Goal: Task Accomplishment & Management: Manage account settings

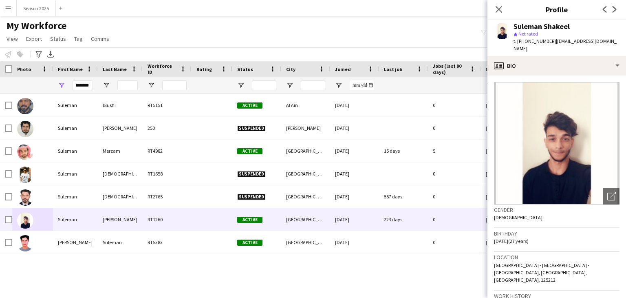
scroll to position [204, 0]
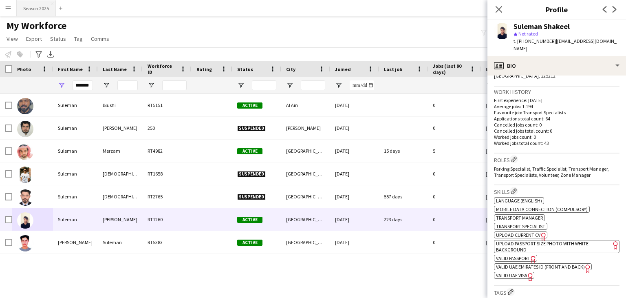
click at [33, 3] on button "Season 2025 Close" at bounding box center [36, 8] width 39 height 16
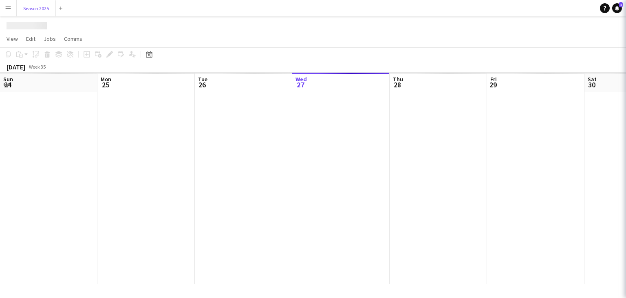
scroll to position [0, 195]
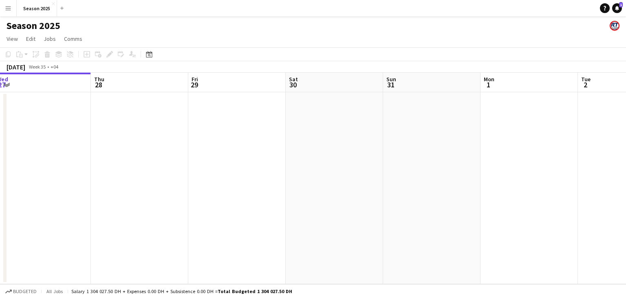
drag, startPoint x: 345, startPoint y: 180, endPoint x: 228, endPoint y: 172, distance: 116.8
click at [228, 172] on app-calendar-viewport "Sun 24 Mon 25 Tue 26 Wed 27 Thu 28 Fri 29 Sat 30 Sun 31 Mon 1 Tue 2 Wed 3 Thu 4" at bounding box center [313, 178] width 626 height 211
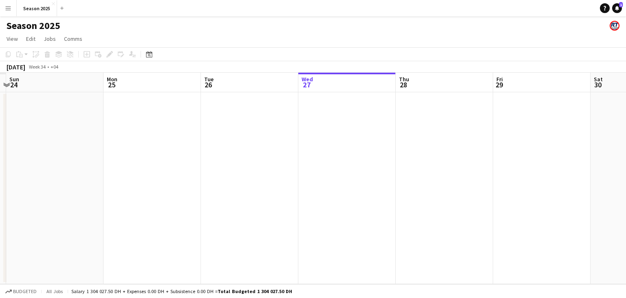
drag, startPoint x: 201, startPoint y: 189, endPoint x: 396, endPoint y: 188, distance: 195.3
click at [396, 188] on app-calendar-viewport "Fri 22 Sat 23 Sun 24 Mon 25 Tue 26 Wed 27 Thu 28 Fri 29 Sat 30 Sun 31 Mon 1 Tue…" at bounding box center [313, 178] width 626 height 211
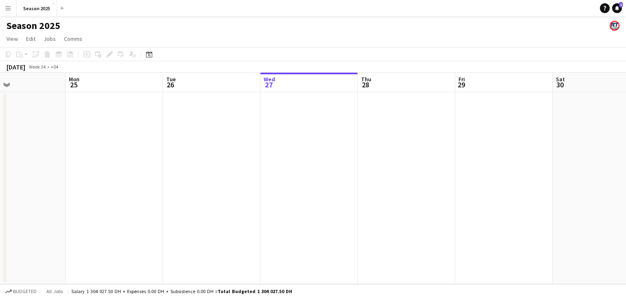
drag, startPoint x: 264, startPoint y: 173, endPoint x: 430, endPoint y: 168, distance: 166.0
click at [430, 168] on app-calendar-viewport "Fri 22 Sat 23 Sun 24 Mon 25 Tue 26 Wed 27 Thu 28 Fri 29 Sat 30 Sun 31 Mon 1 Tue…" at bounding box center [313, 178] width 626 height 211
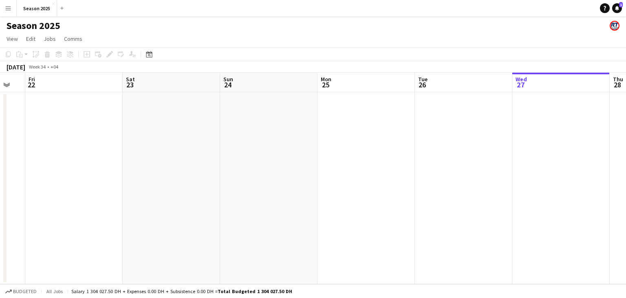
drag, startPoint x: 84, startPoint y: 162, endPoint x: 309, endPoint y: 155, distance: 225.1
click at [309, 155] on app-calendar-viewport "Wed 20 Thu 21 Fri 22 Sat 23 Sun 24 Mon 25 Tue 26 Wed 27 Thu 28 Fri 29 Sat 30 Su…" at bounding box center [313, 178] width 626 height 211
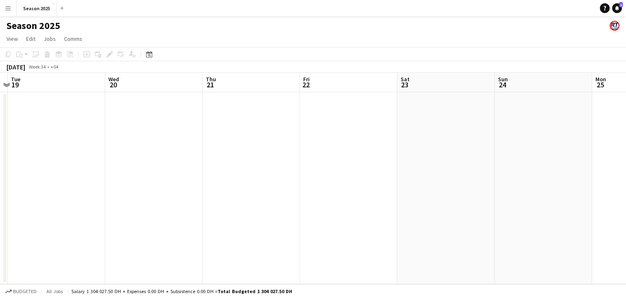
drag, startPoint x: 169, startPoint y: 162, endPoint x: 308, endPoint y: 162, distance: 138.6
click at [308, 162] on app-calendar-viewport "Sun 17 Mon 18 Tue 19 Wed 20 Thu 21 Fri 22 Sat 23 Sun 24 Mon 25 Tue 26 Wed 27 Th…" at bounding box center [313, 178] width 626 height 211
drag, startPoint x: 241, startPoint y: 183, endPoint x: 513, endPoint y: 183, distance: 272.8
click at [513, 183] on app-calendar-viewport "Sat 16 Sun 17 Mon 18 Tue 19 Wed 20 Thu 21 Fri 22 Sat 23 Sun 24 Mon 25 Tue 26 We…" at bounding box center [313, 178] width 626 height 211
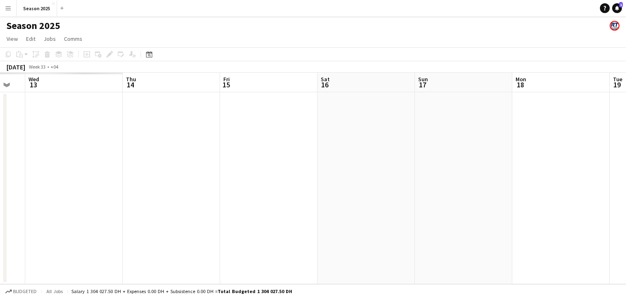
drag, startPoint x: 322, startPoint y: 181, endPoint x: 396, endPoint y: 180, distance: 74.6
click at [396, 180] on app-calendar-viewport "Mon 11 Tue 12 Wed 13 Thu 14 Fri 15 Sat 16 Sun 17 Mon 18 Tue 19 Wed 20 Thu 21 Fr…" at bounding box center [313, 178] width 626 height 211
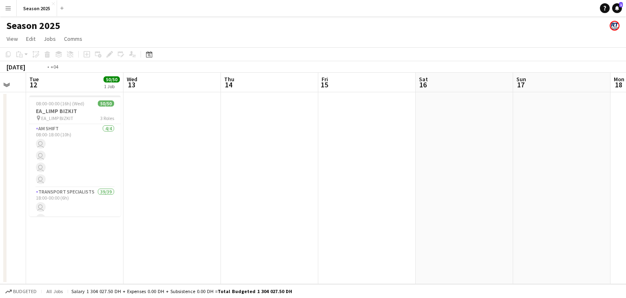
drag, startPoint x: 240, startPoint y: 175, endPoint x: 316, endPoint y: 179, distance: 76.3
click at [316, 179] on app-calendar-viewport "Sun 10 Mon 11 Tue 12 50/50 1 Job Wed 13 Thu 14 Fri 15 Sat 16 Sun 17 Mon 18 Tue …" at bounding box center [313, 178] width 626 height 211
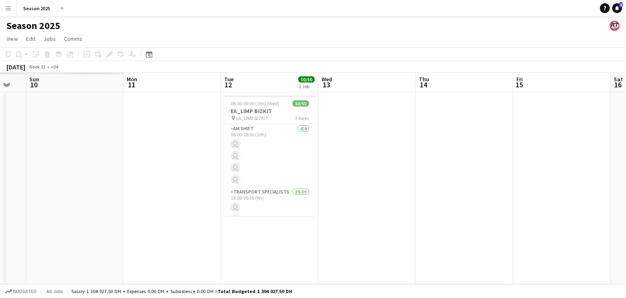
scroll to position [0, 275]
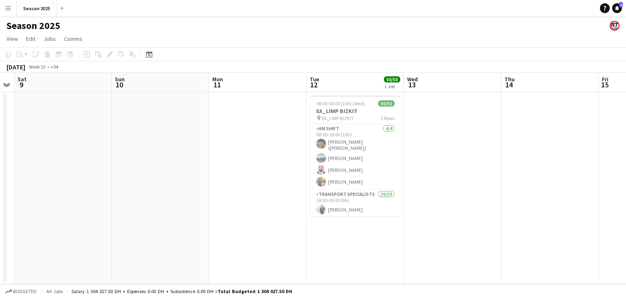
drag, startPoint x: 164, startPoint y: 173, endPoint x: 327, endPoint y: 174, distance: 163.1
click at [327, 173] on app-calendar-viewport "Thu 7 Fri 8 Sat 9 Sun 10 Mon 11 Tue 12 50/50 1 Job Wed 13 Thu 14 Fri 15 Sat 16 …" at bounding box center [313, 178] width 626 height 211
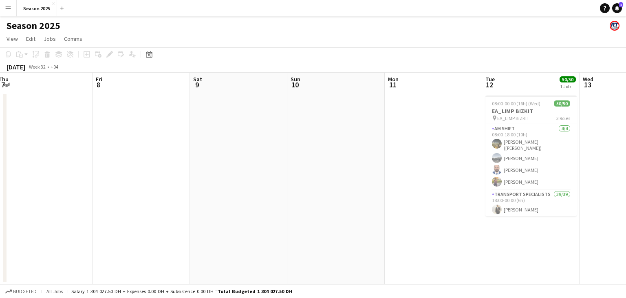
click at [357, 166] on app-calendar-viewport "Tue 5 Wed 6 Thu 7 Fri 8 Sat 9 Sun 10 Mon 11 Tue 12 50/50 1 Job Wed 13 Thu 14 Fr…" at bounding box center [313, 178] width 626 height 211
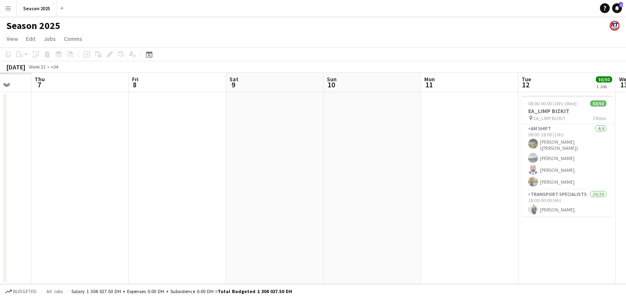
click at [349, 163] on app-calendar-viewport "Tue 5 Wed 6 Thu 7 Fri 8 Sat 9 Sun 10 Mon 11 Tue 12 50/50 1 Job Wed 13 Thu 14 Fr…" at bounding box center [313, 178] width 626 height 211
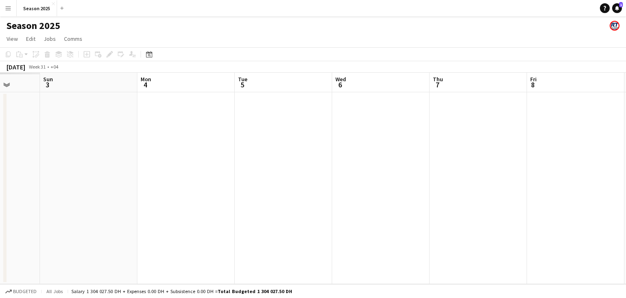
scroll to position [0, 250]
drag, startPoint x: 130, startPoint y: 163, endPoint x: 336, endPoint y: 172, distance: 205.3
click at [336, 172] on app-calendar-viewport "Fri 1 Sat 2 Sun 3 Mon 4 Tue 5 Wed 6 Thu 7 Fri 8 Sat 9 Sun 10 Mon 11 Tue 12 50/5…" at bounding box center [313, 178] width 626 height 211
drag, startPoint x: 177, startPoint y: 170, endPoint x: 387, endPoint y: 164, distance: 209.6
click at [382, 164] on app-calendar-viewport "Fri 1 Sat 2 Sun 3 Mon 4 Tue 5 Wed 6 Thu 7 Fri 8 Sat 9 Sun 10 Mon 11 Tue 12 50/5…" at bounding box center [313, 178] width 626 height 211
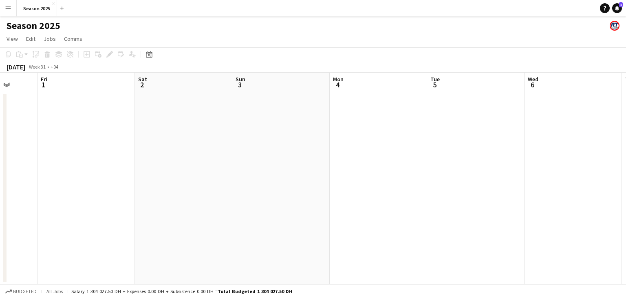
drag, startPoint x: 97, startPoint y: 164, endPoint x: 400, endPoint y: 163, distance: 302.5
click at [400, 163] on app-calendar-viewport "Wed 30 Thu 31 Fri 1 Sat 2 Sun 3 Mon 4 Tue 5 Wed 6 Thu 7 Fri 8 Sat 9 Sun 10" at bounding box center [313, 178] width 626 height 211
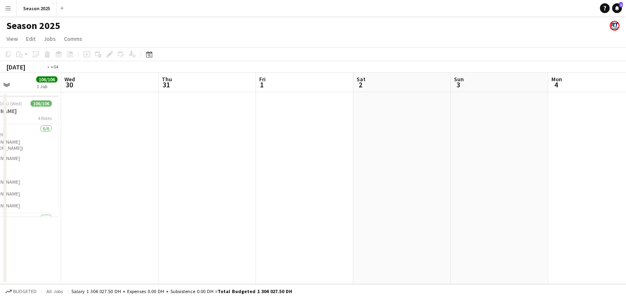
scroll to position [0, 223]
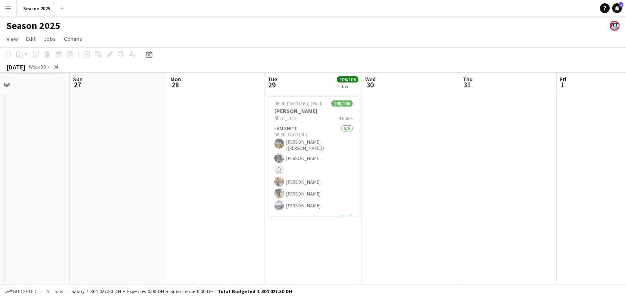
drag, startPoint x: 107, startPoint y: 160, endPoint x: 398, endPoint y: 157, distance: 291.1
click at [398, 157] on app-calendar-viewport "Thu 24 Fri 25 Sat 26 Sun 27 Mon 28 Tue 29 106/106 1 Job Wed 30 Thu 31 Fri 1 Sat…" at bounding box center [313, 178] width 626 height 211
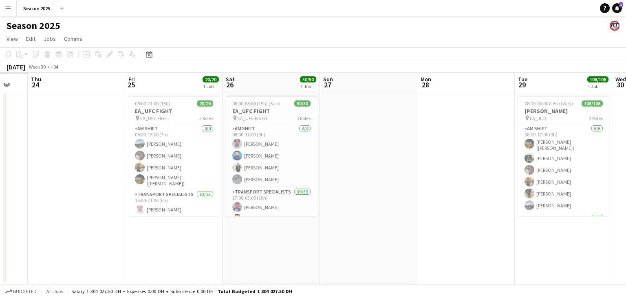
scroll to position [0, 264]
drag, startPoint x: 168, startPoint y: 167, endPoint x: 420, endPoint y: 171, distance: 251.2
click at [420, 171] on app-calendar-viewport "Mon 21 Tue 22 Wed 23 Thu 24 Fri 25 20/20 1 Job Sat 26 50/50 1 Job Sun 27 Mon 28…" at bounding box center [313, 178] width 626 height 211
click at [192, 115] on div "pin EA_UFC FIGHT 3 Roles" at bounding box center [174, 118] width 91 height 7
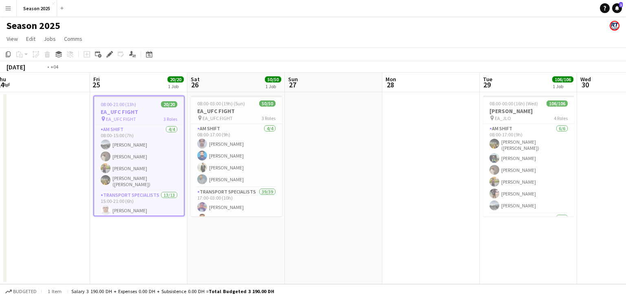
drag, startPoint x: 484, startPoint y: 148, endPoint x: 8, endPoint y: 156, distance: 475.4
click at [0, 156] on app-calendar-viewport "Mon 21 Tue 22 Wed 23 Thu 24 Fri 25 20/20 1 Job Sat 26 50/50 1 Job Sun 27 Mon 28…" at bounding box center [313, 178] width 626 height 211
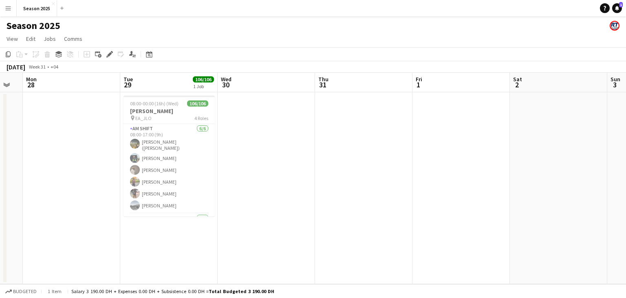
drag, startPoint x: 521, startPoint y: 155, endPoint x: 124, endPoint y: 159, distance: 397.5
click at [59, 159] on app-calendar-viewport "Fri 25 20/20 1 Job Sat 26 50/50 1 Job Sun 27 Mon 28 Tue 29 106/106 1 Job Wed 30…" at bounding box center [313, 178] width 626 height 211
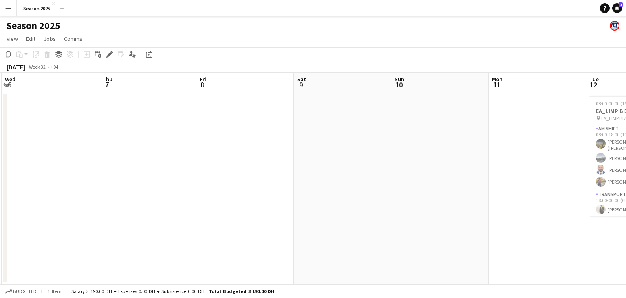
drag, startPoint x: 416, startPoint y: 159, endPoint x: 97, endPoint y: 159, distance: 318.8
click at [98, 159] on app-calendar-viewport "Sat 2 Sun 3 Mon 4 Tue 5 Wed 6 Thu 7 Fri 8 Sat 9 Sun 10 Mon 11 Tue 12 50/50 1 Jo…" at bounding box center [313, 178] width 626 height 211
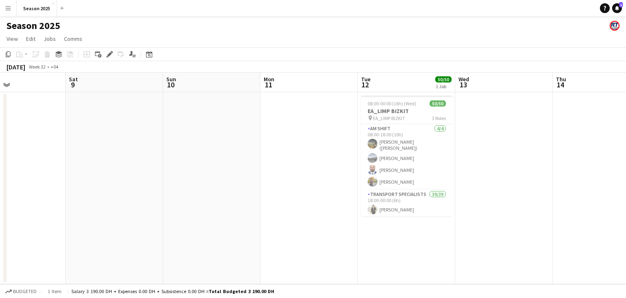
drag, startPoint x: 373, startPoint y: 157, endPoint x: 155, endPoint y: 155, distance: 218.1
click at [152, 155] on app-calendar-viewport "Wed 6 Thu 7 Fri 8 Sat 9 Sun 10 Mon 11 Tue 12 50/50 1 Job Wed 13 Thu 14 Fri 15 S…" at bounding box center [313, 178] width 626 height 211
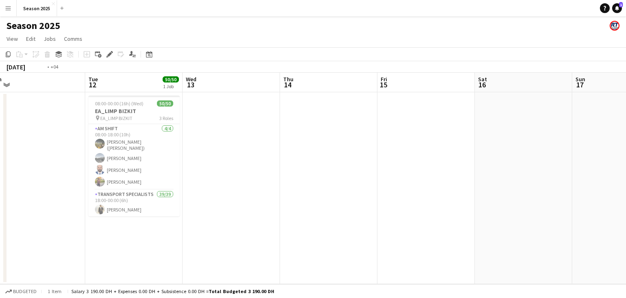
drag, startPoint x: 574, startPoint y: 155, endPoint x: 146, endPoint y: 155, distance: 428.5
click at [145, 155] on app-calendar-viewport "Fri 8 Sat 9 Sun 10 Mon 11 Tue 12 50/50 1 Job Wed 13 Thu 14 Fri 15 Sat 16 Sun 17…" at bounding box center [313, 178] width 626 height 211
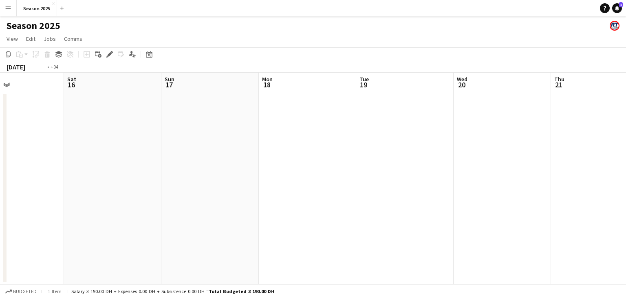
drag, startPoint x: 397, startPoint y: 145, endPoint x: 83, endPoint y: 145, distance: 313.9
click at [83, 145] on app-calendar-viewport "Tue 12 50/50 1 Job Wed 13 Thu 14 Fri 15 Sat 16 Sun 17 Mon 18 Tue 19 Wed 20 Thu …" at bounding box center [313, 178] width 626 height 211
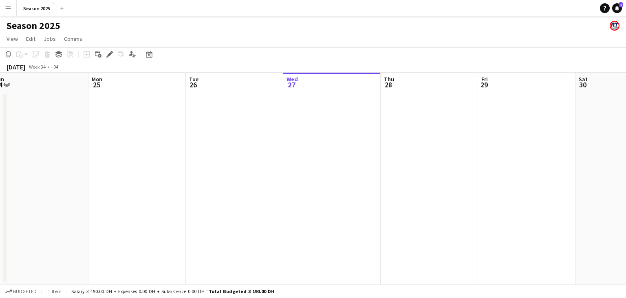
drag, startPoint x: 519, startPoint y: 142, endPoint x: 150, endPoint y: 129, distance: 368.4
click at [98, 132] on app-calendar-viewport "Fri 22 Sat 23 Sun 24 Mon 25 Tue 26 Wed 27 Thu 28 Fri 29 Sat 30 Sun 31 Mon 1 Tue…" at bounding box center [313, 178] width 626 height 211
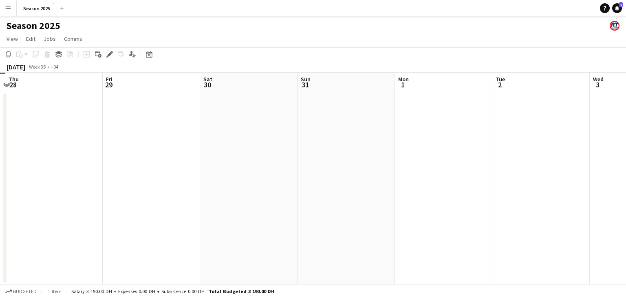
scroll to position [0, 254]
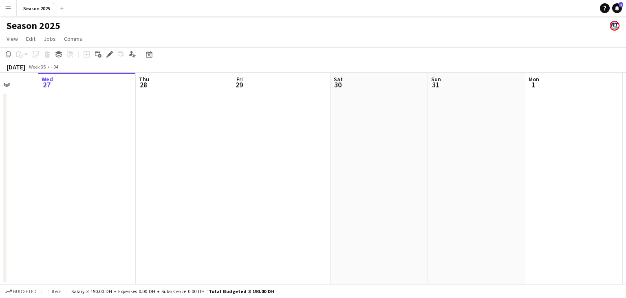
drag, startPoint x: 503, startPoint y: 140, endPoint x: 261, endPoint y: 151, distance: 242.4
click at [261, 152] on app-calendar-viewport "Sun 24 Mon 25 Tue 26 Wed 27 Thu 28 Fri 29 Sat 30 Sun 31 Mon 1 Tue 2 Wed 3 Thu 4" at bounding box center [313, 178] width 626 height 211
click at [277, 143] on app-date-cell at bounding box center [281, 188] width 97 height 192
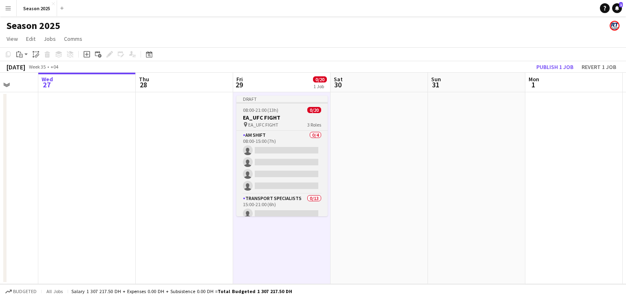
click at [278, 119] on h3 "EA_UFC FIGHT" at bounding box center [281, 117] width 91 height 7
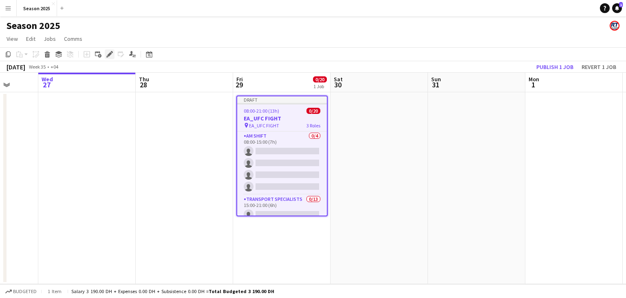
click at [110, 56] on icon "Edit" at bounding box center [109, 54] width 7 height 7
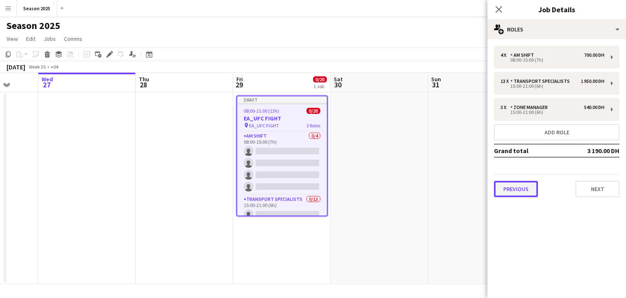
click at [522, 186] on button "Previous" at bounding box center [516, 189] width 44 height 16
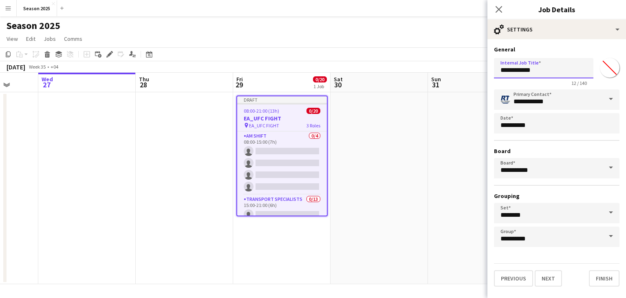
drag, startPoint x: 539, startPoint y: 72, endPoint x: 509, endPoint y: 77, distance: 30.6
click at [509, 77] on input "**********" at bounding box center [543, 68] width 99 height 20
type input "**********"
click at [547, 282] on button "Next" at bounding box center [548, 278] width 27 height 16
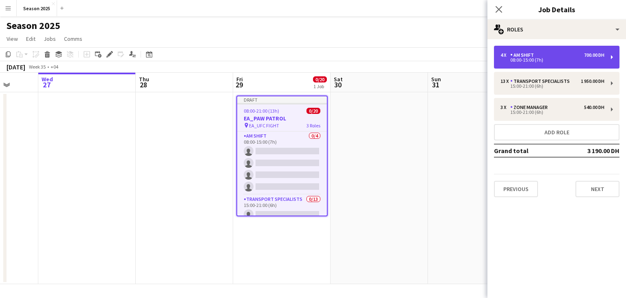
click at [534, 60] on div "08:00-15:00 (7h)" at bounding box center [553, 60] width 104 height 4
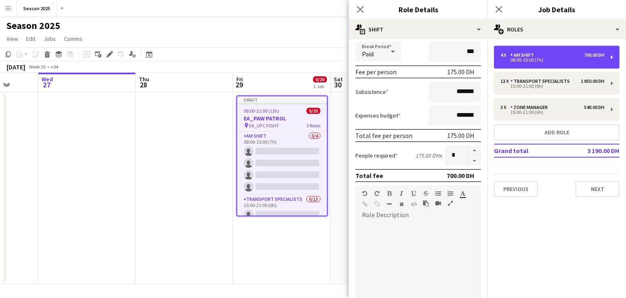
scroll to position [163, 0]
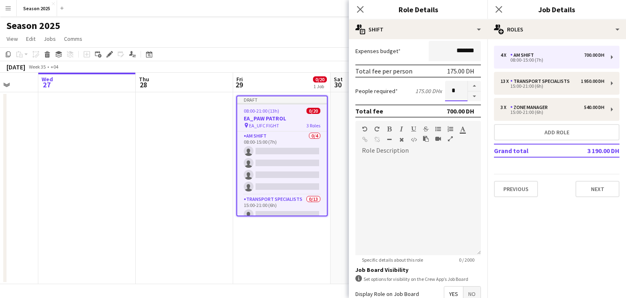
drag, startPoint x: 453, startPoint y: 91, endPoint x: 439, endPoint y: 91, distance: 14.7
click at [445, 91] on input "*" at bounding box center [456, 91] width 22 height 20
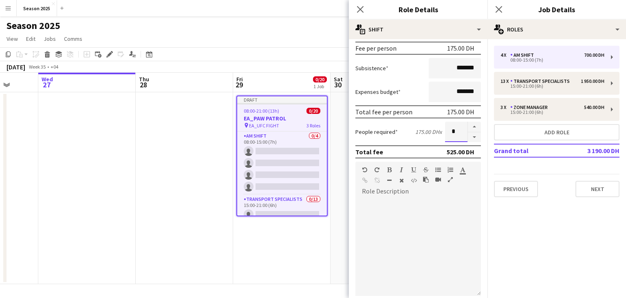
scroll to position [0, 0]
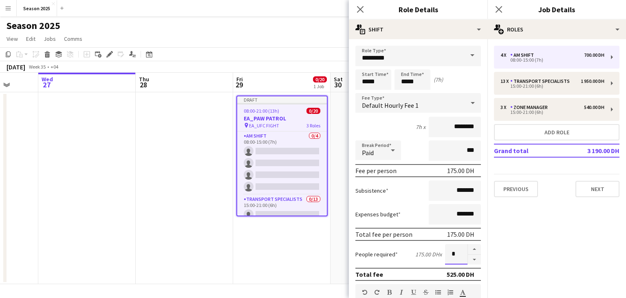
type input "*"
drag, startPoint x: 406, startPoint y: 84, endPoint x: 398, endPoint y: 83, distance: 8.2
click at [398, 83] on input "*****" at bounding box center [413, 79] width 36 height 20
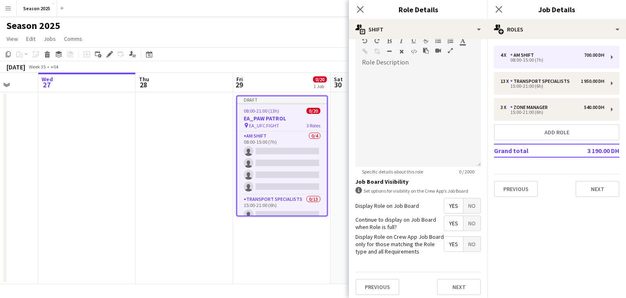
scroll to position [253, 0]
type input "*****"
click at [455, 279] on button "Next" at bounding box center [459, 285] width 44 height 16
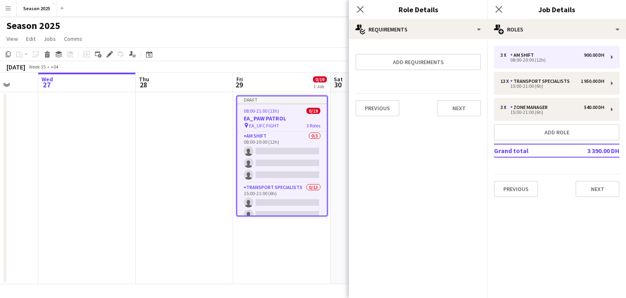
scroll to position [0, 0]
click at [460, 115] on button "Next" at bounding box center [459, 108] width 44 height 16
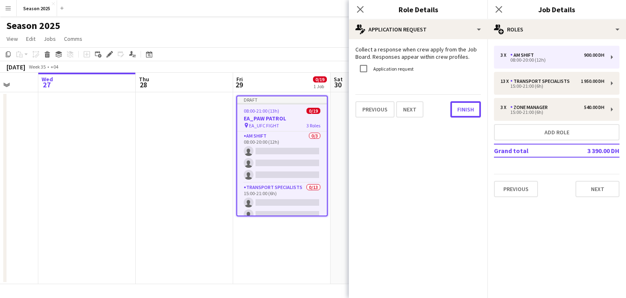
click at [460, 115] on button "Finish" at bounding box center [466, 109] width 31 height 16
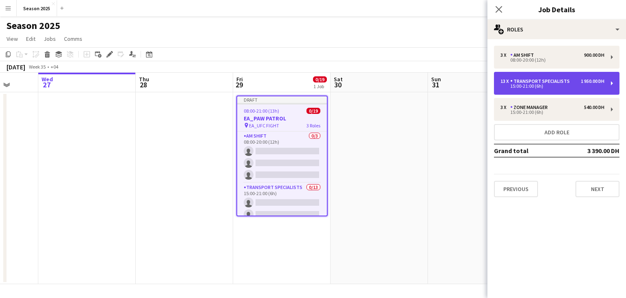
click at [503, 87] on div "15:00-21:00 (6h)" at bounding box center [553, 86] width 104 height 4
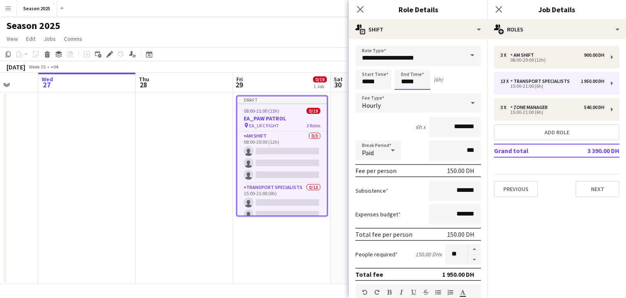
click at [406, 83] on input "*****" at bounding box center [413, 79] width 36 height 20
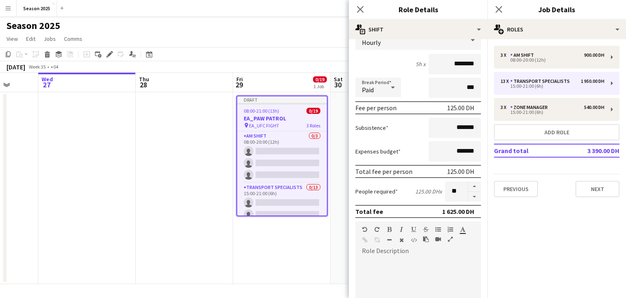
scroll to position [82, 0]
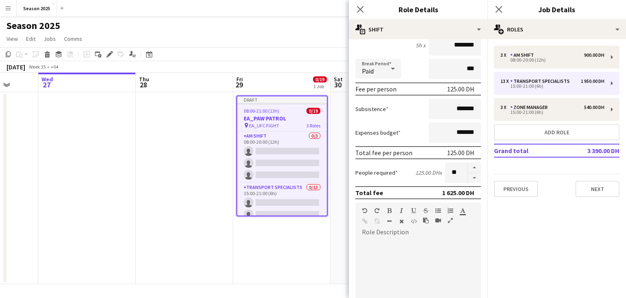
type input "*****"
drag, startPoint x: 455, startPoint y: 173, endPoint x: 437, endPoint y: 172, distance: 18.0
click at [437, 172] on div "People required 125.00 DH x **" at bounding box center [419, 172] width 126 height 20
type input "**"
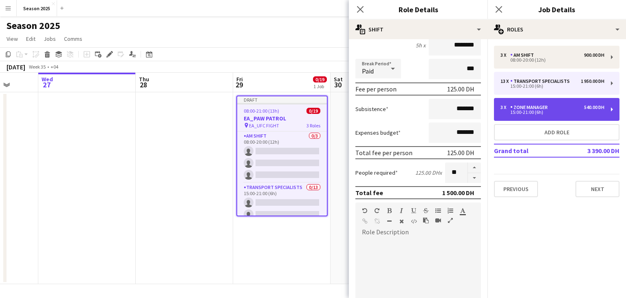
click at [541, 112] on div "15:00-21:00 (6h)" at bounding box center [553, 112] width 104 height 4
type input "**********"
type input "*****"
type input "********"
type input "*"
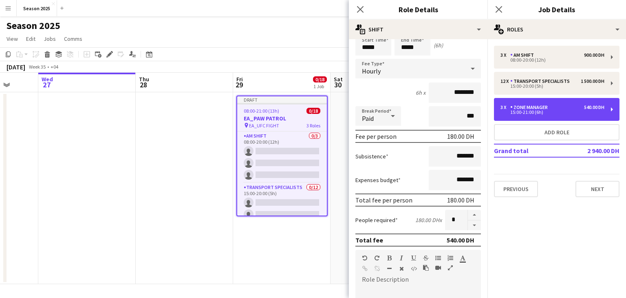
scroll to position [0, 0]
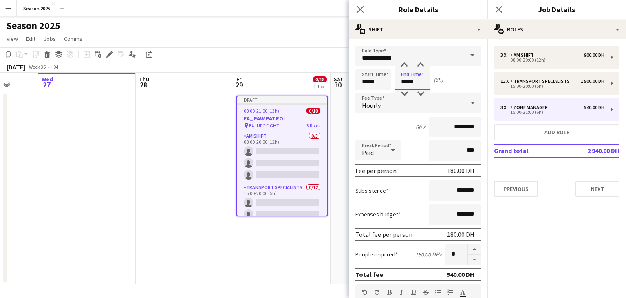
drag, startPoint x: 408, startPoint y: 80, endPoint x: 400, endPoint y: 81, distance: 7.4
click at [400, 81] on input "*****" at bounding box center [413, 79] width 36 height 20
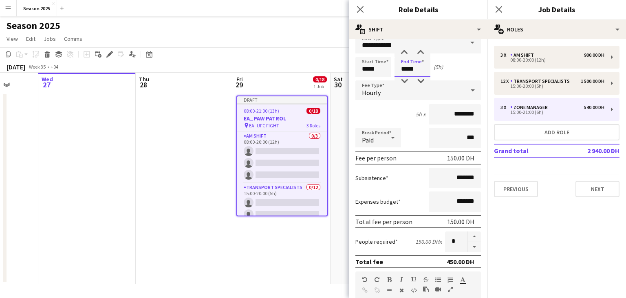
scroll to position [41, 0]
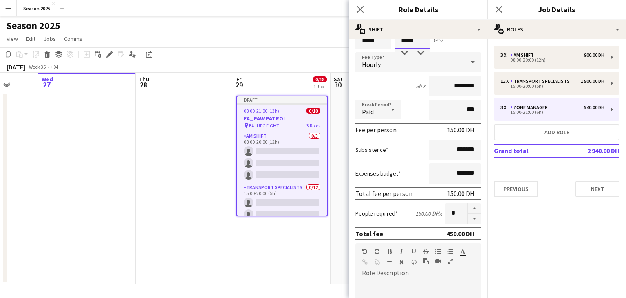
type input "*****"
drag, startPoint x: 450, startPoint y: 214, endPoint x: 442, endPoint y: 214, distance: 7.8
click at [445, 214] on input "*" at bounding box center [456, 213] width 22 height 20
type input "*"
click at [531, 213] on mat-expansion-panel "pencil3 General details 3 x AM SHIFT 900.00 DH 08:00-20:00 (12h) 12 x Transport…" at bounding box center [557, 168] width 139 height 258
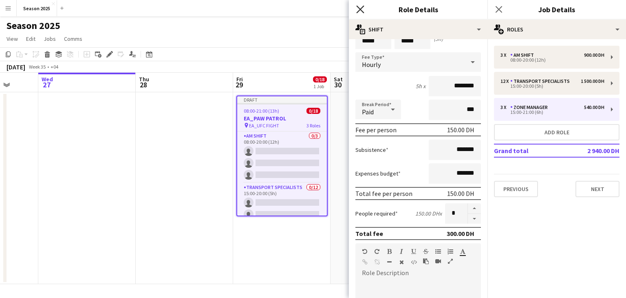
click at [359, 10] on icon at bounding box center [360, 9] width 8 height 8
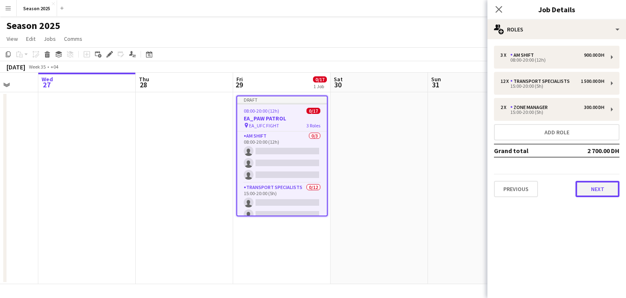
click at [590, 191] on button "Next" at bounding box center [598, 189] width 44 height 16
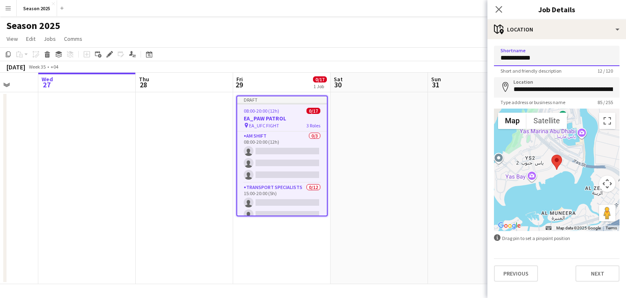
drag, startPoint x: 548, startPoint y: 59, endPoint x: 510, endPoint y: 56, distance: 37.7
click at [510, 56] on input "**********" at bounding box center [557, 56] width 126 height 20
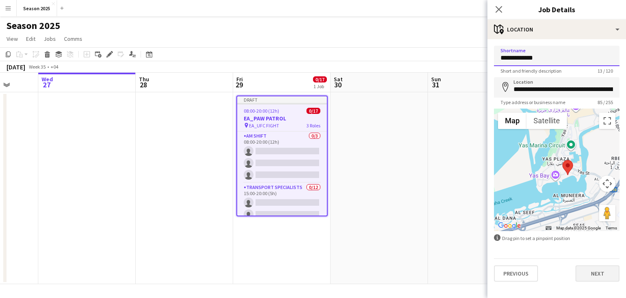
type input "**********"
click at [598, 273] on button "Next" at bounding box center [598, 273] width 44 height 16
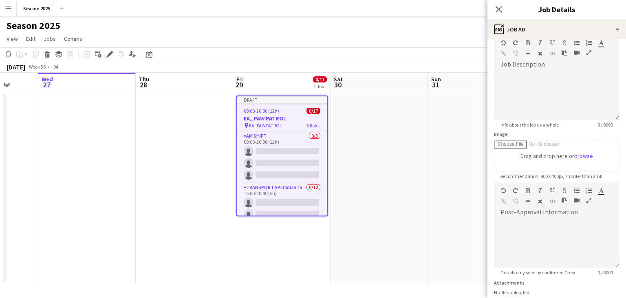
scroll to position [104, 0]
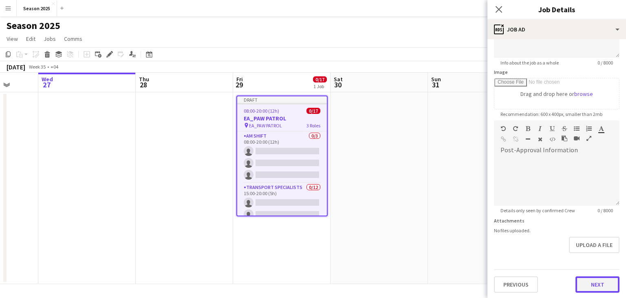
click at [587, 280] on button "Next" at bounding box center [598, 284] width 44 height 16
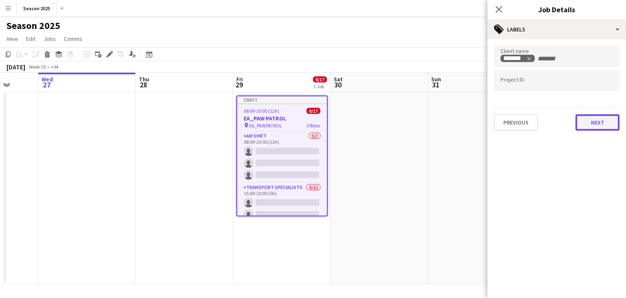
click at [585, 115] on button "Next" at bounding box center [598, 122] width 44 height 16
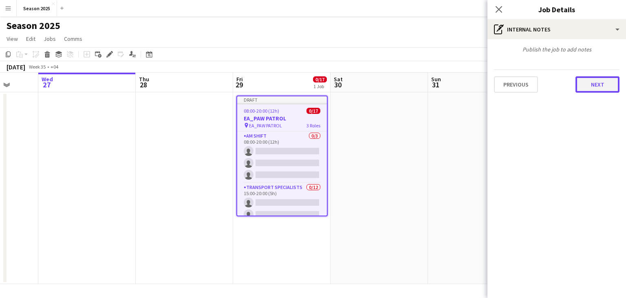
click at [594, 86] on button "Next" at bounding box center [598, 84] width 44 height 16
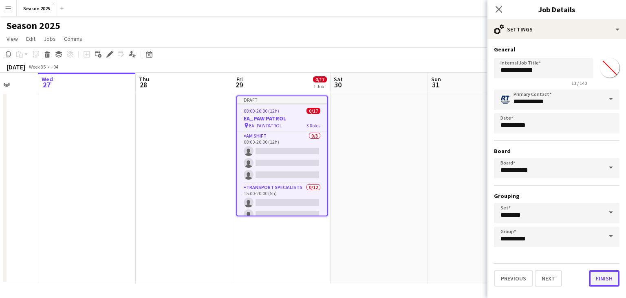
drag, startPoint x: 603, startPoint y: 278, endPoint x: 601, endPoint y: 274, distance: 4.8
click at [603, 279] on button "Finish" at bounding box center [604, 278] width 31 height 16
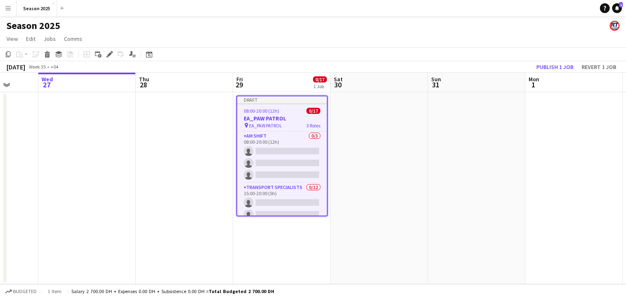
click at [438, 176] on app-date-cell at bounding box center [476, 188] width 97 height 192
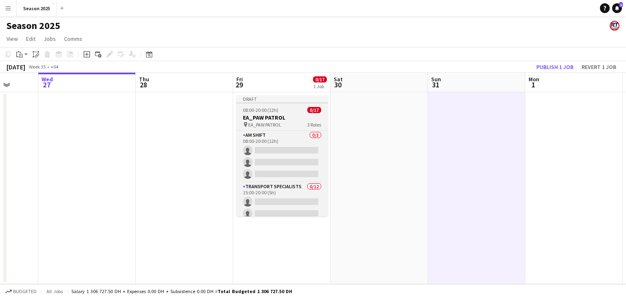
click at [280, 116] on h3 "EA_PAW PATROL" at bounding box center [281, 117] width 91 height 7
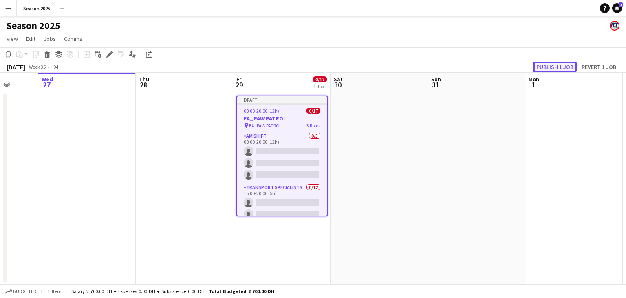
click at [551, 69] on button "Publish 1 job" at bounding box center [555, 67] width 44 height 11
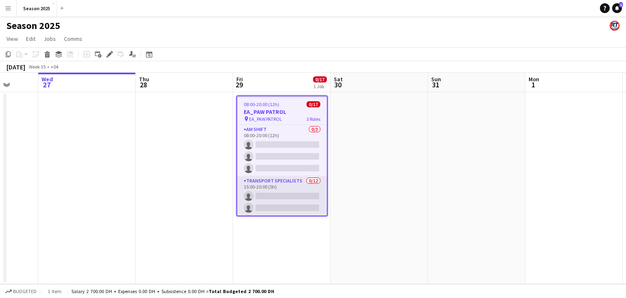
click at [288, 188] on app-card-role "Transport Specialists 0/12 15:00-20:00 (5h) single-neutral-actions single-neutr…" at bounding box center [282, 255] width 90 height 158
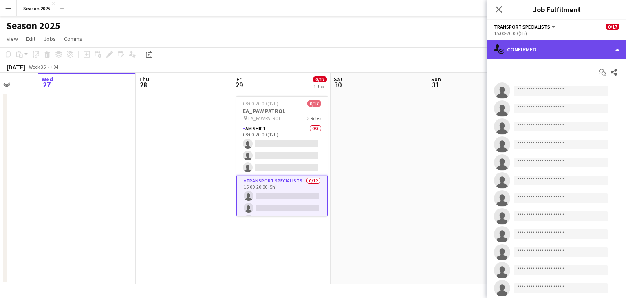
click at [516, 51] on div "single-neutral-actions-check-2 Confirmed" at bounding box center [557, 50] width 139 height 20
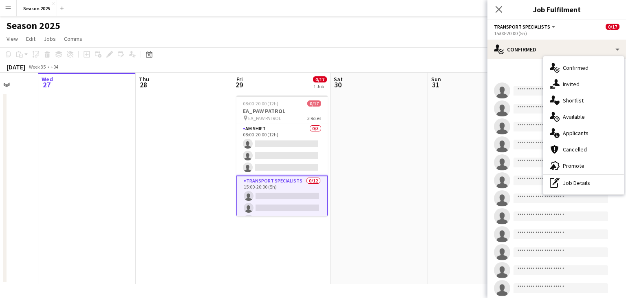
click at [576, 160] on div "advertising-megaphone Promote" at bounding box center [583, 165] width 81 height 16
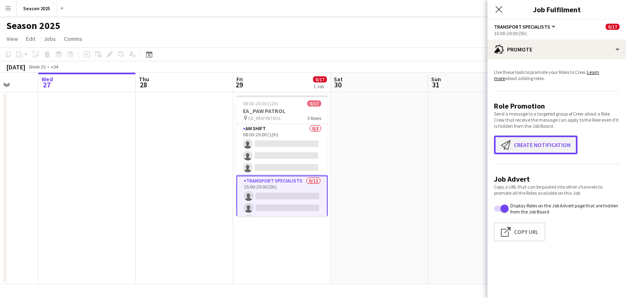
click at [530, 148] on button "Create notification Create notification" at bounding box center [536, 144] width 84 height 19
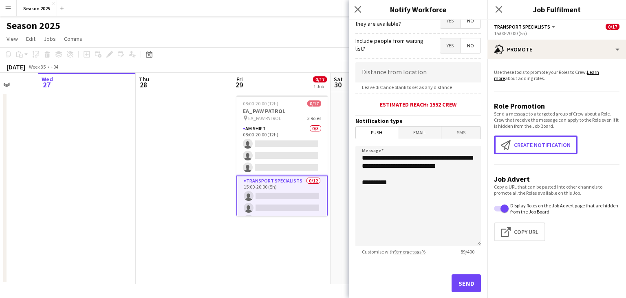
scroll to position [151, 0]
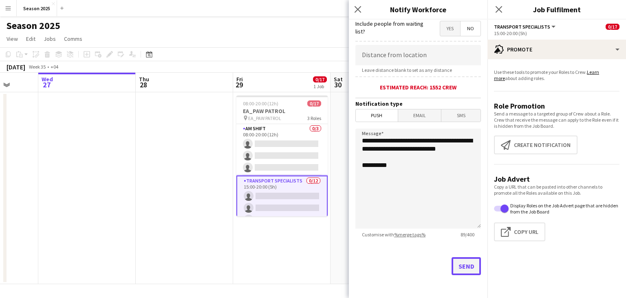
click at [452, 268] on button "Send" at bounding box center [466, 266] width 29 height 18
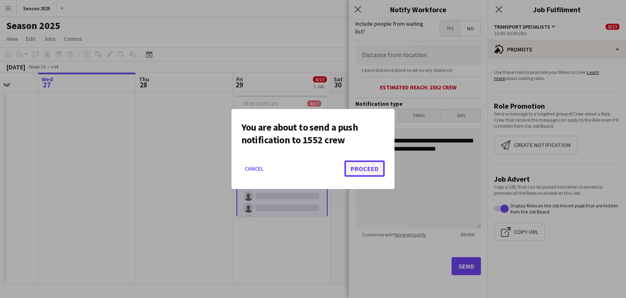
click at [360, 173] on button "Proceed" at bounding box center [365, 168] width 40 height 16
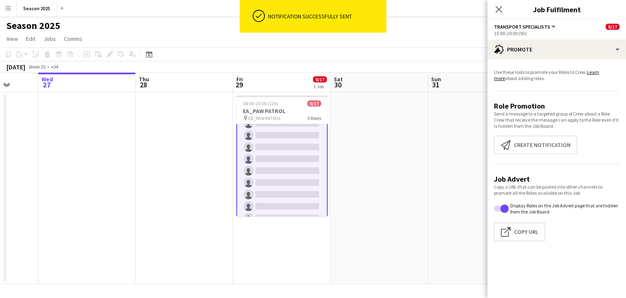
scroll to position [122, 0]
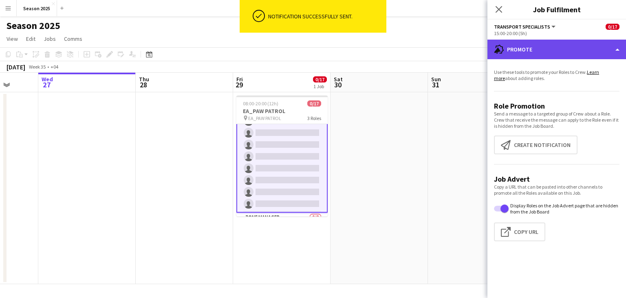
click at [513, 50] on div "advertising-megaphone Promote" at bounding box center [557, 50] width 139 height 20
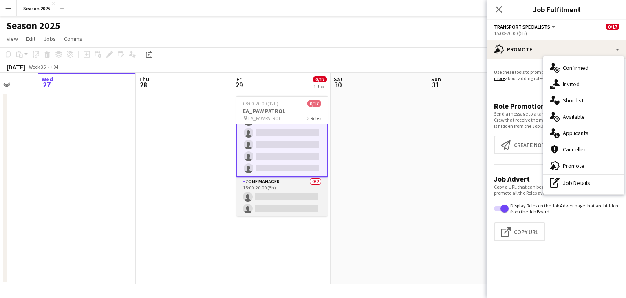
click at [290, 197] on app-card-role "Zone Manager 0/2 15:00-20:00 (5h) single-neutral-actions single-neutral-actions" at bounding box center [281, 197] width 91 height 40
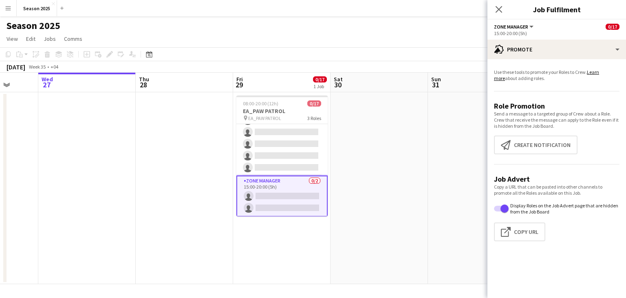
scroll to position [157, 0]
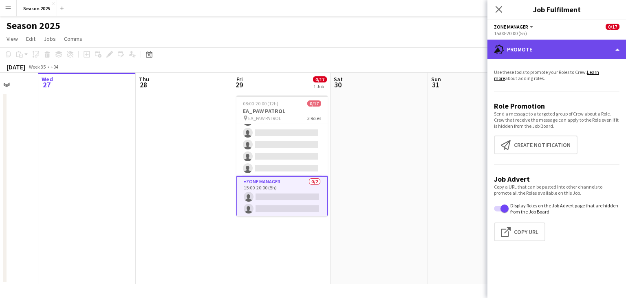
click at [538, 54] on div "advertising-megaphone Promote" at bounding box center [557, 50] width 139 height 20
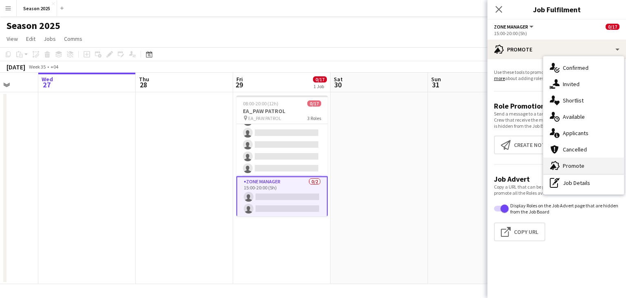
drag, startPoint x: 570, startPoint y: 157, endPoint x: 572, endPoint y: 168, distance: 11.5
click at [572, 168] on div "single-neutral-actions-check-2 Confirmed single-neutral-actions-share-1 Invited…" at bounding box center [583, 125] width 81 height 138
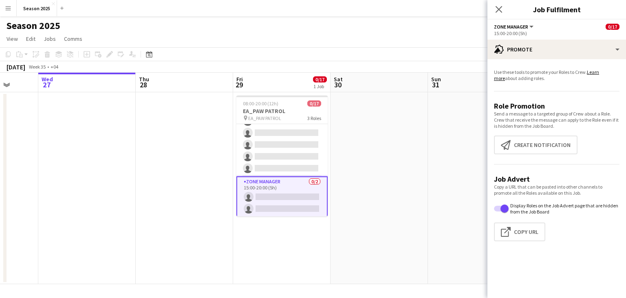
click at [572, 168] on app-promote-tab "Use these tools to promote your Roles to Crew. Learn more about adding roles. R…" at bounding box center [557, 157] width 139 height 182
click at [551, 146] on button "Create notification Create notification" at bounding box center [536, 144] width 84 height 19
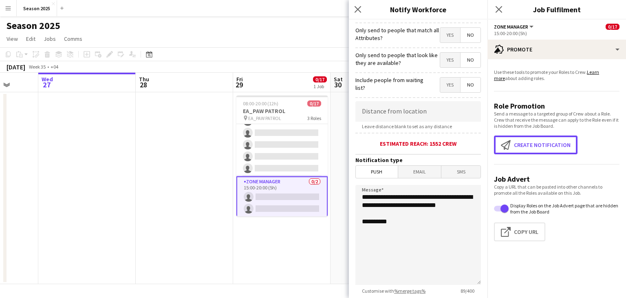
scroll to position [151, 0]
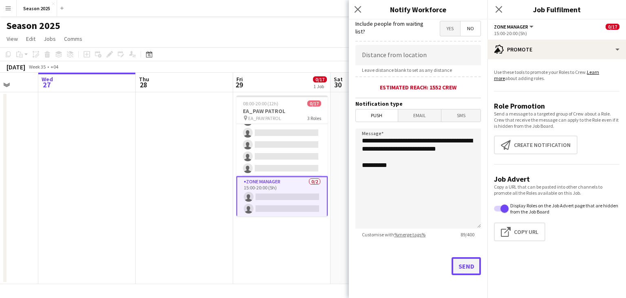
click at [459, 269] on button "Send" at bounding box center [466, 266] width 29 height 18
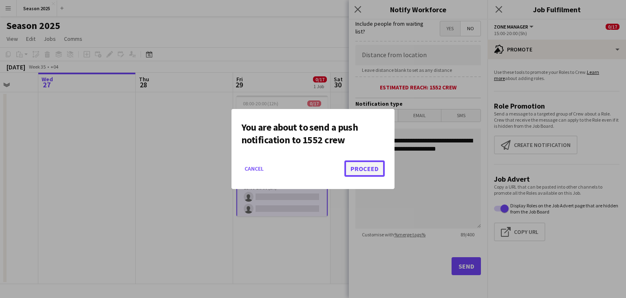
click at [367, 167] on button "Proceed" at bounding box center [365, 168] width 40 height 16
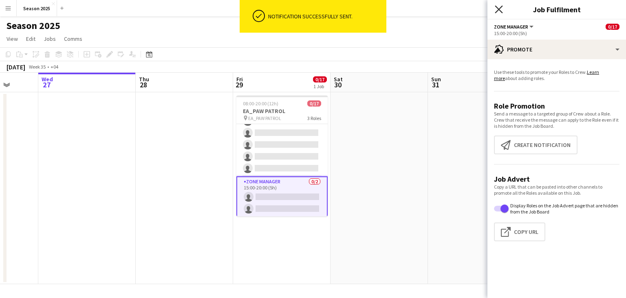
click at [499, 9] on icon at bounding box center [499, 9] width 8 height 8
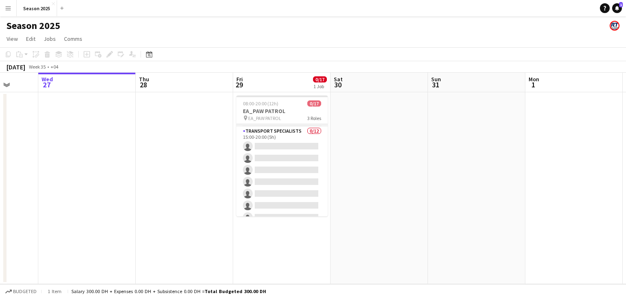
scroll to position [0, 0]
click at [415, 166] on app-date-cell at bounding box center [379, 188] width 97 height 192
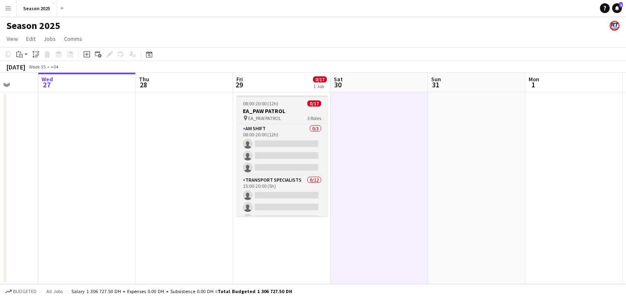
click at [301, 116] on div "pin EA_PAW PATROL 3 Roles" at bounding box center [281, 118] width 91 height 7
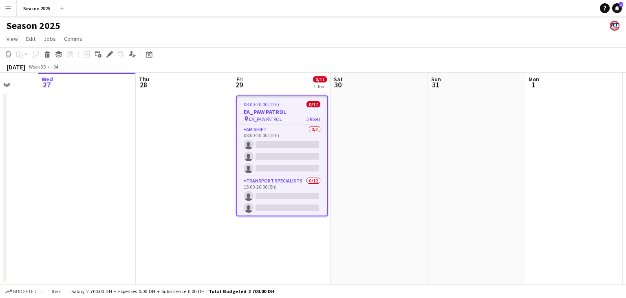
click at [356, 110] on app-date-cell at bounding box center [379, 188] width 97 height 192
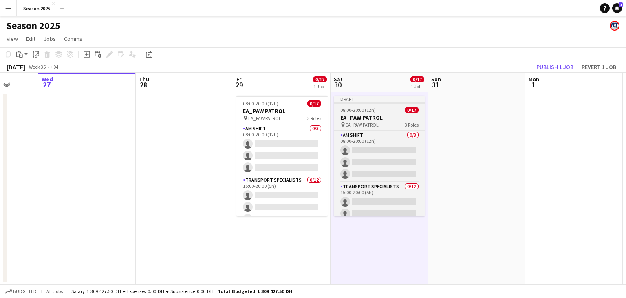
click at [395, 116] on h3 "EA_PAW PATROL" at bounding box center [379, 117] width 91 height 7
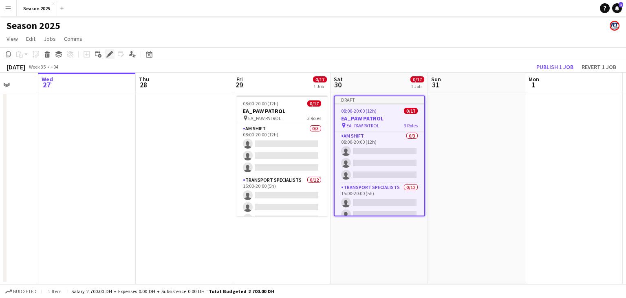
click at [112, 53] on icon "Edit" at bounding box center [109, 54] width 7 height 7
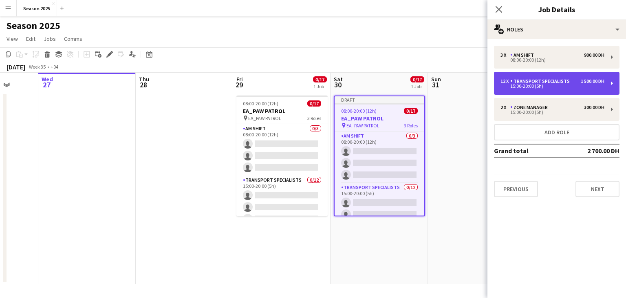
click at [552, 85] on div "15:00-20:00 (5h)" at bounding box center [553, 86] width 104 height 4
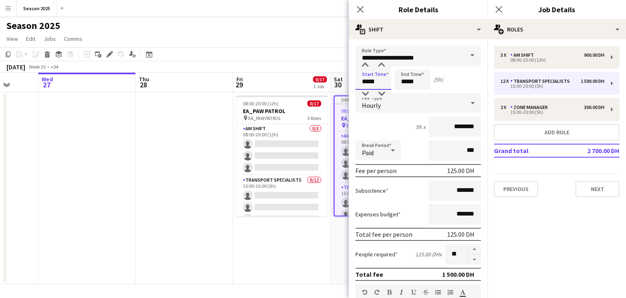
drag, startPoint x: 367, startPoint y: 84, endPoint x: 367, endPoint y: 74, distance: 9.4
click at [359, 82] on input "*****" at bounding box center [374, 79] width 36 height 20
type input "*****"
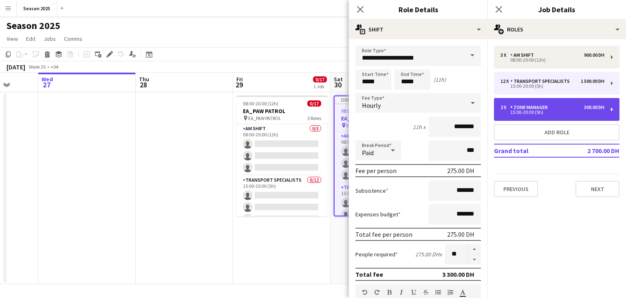
click at [559, 105] on div "2 x Zone Manager 300.00 DH" at bounding box center [553, 107] width 104 height 6
type input "**********"
type input "*****"
type input "********"
type input "*"
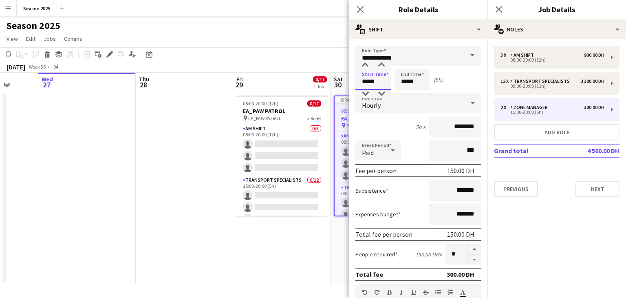
drag, startPoint x: 367, startPoint y: 80, endPoint x: 353, endPoint y: 82, distance: 14.3
click at [353, 82] on form "**********" at bounding box center [418, 299] width 139 height 507
type input "*****"
click at [362, 10] on icon "Close pop-in" at bounding box center [360, 9] width 8 height 8
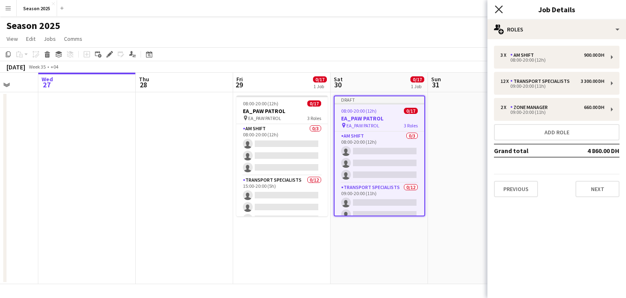
click at [498, 9] on icon at bounding box center [499, 9] width 8 height 8
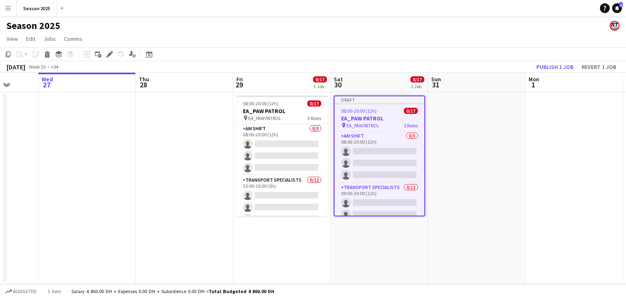
click at [437, 127] on app-date-cell at bounding box center [476, 188] width 97 height 192
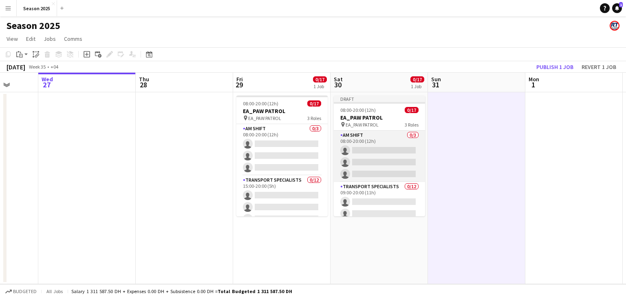
drag, startPoint x: 398, startPoint y: 193, endPoint x: 418, endPoint y: 175, distance: 26.6
click at [398, 193] on app-card-role "Transport Specialists 0/12 09:00-20:00 (11h) single-neutral-actions single-neut…" at bounding box center [379, 261] width 91 height 158
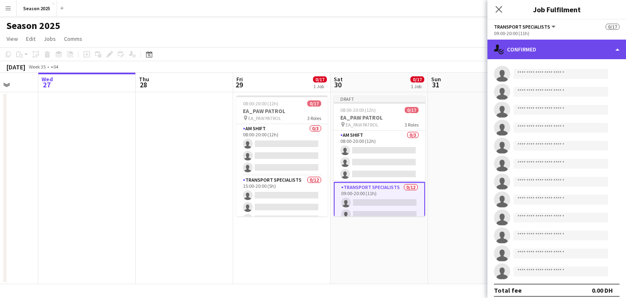
click at [558, 50] on div "single-neutral-actions-check-2 Confirmed" at bounding box center [557, 50] width 139 height 20
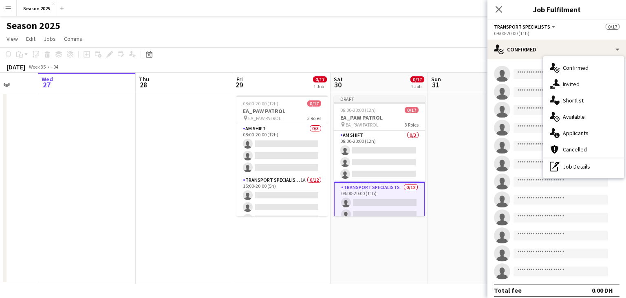
drag, startPoint x: 455, startPoint y: 125, endPoint x: 448, endPoint y: 121, distance: 7.4
click at [455, 126] on app-date-cell at bounding box center [476, 188] width 97 height 192
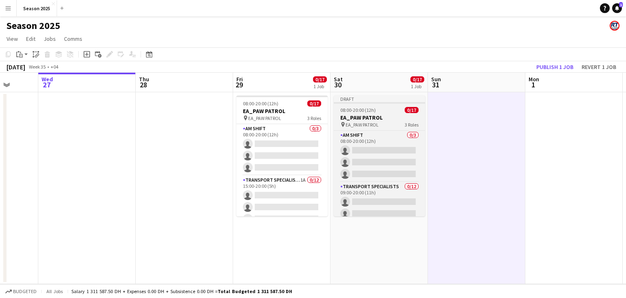
click at [382, 123] on div "pin EA_PAW PATROL 3 Roles" at bounding box center [379, 124] width 91 height 7
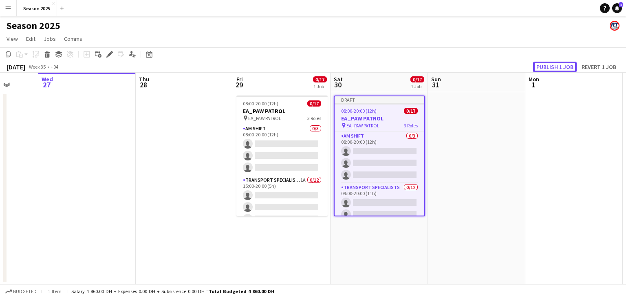
click at [563, 66] on button "Publish 1 job" at bounding box center [555, 67] width 44 height 11
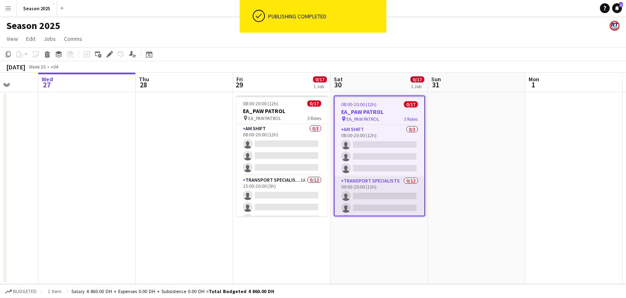
click at [372, 194] on app-card-role "Transport Specialists 0/12 09:00-20:00 (11h) single-neutral-actions single-neut…" at bounding box center [380, 255] width 90 height 158
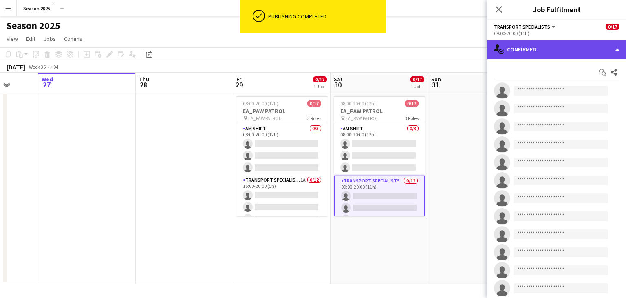
click at [551, 51] on div "single-neutral-actions-check-2 Confirmed" at bounding box center [557, 50] width 139 height 20
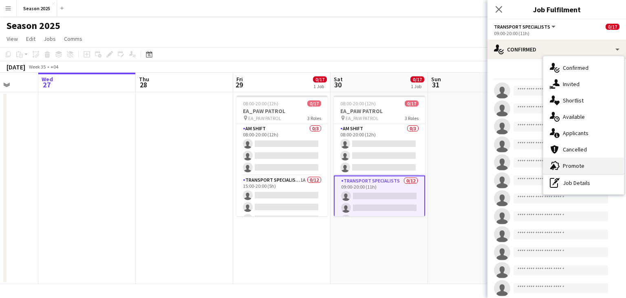
click at [579, 166] on div "advertising-megaphone Promote" at bounding box center [583, 165] width 81 height 16
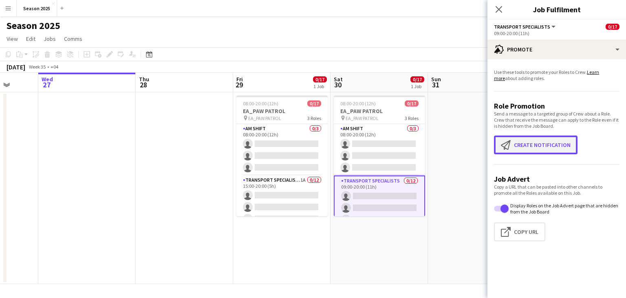
click at [510, 149] on app-icon "Create notification" at bounding box center [507, 145] width 13 height 10
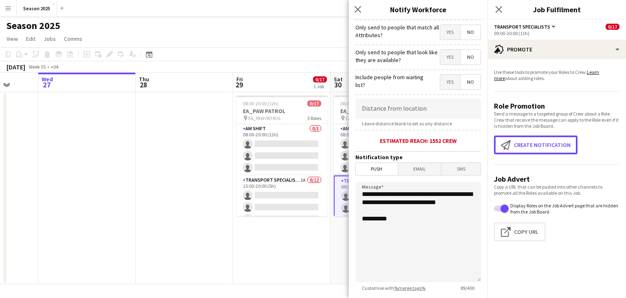
scroll to position [151, 0]
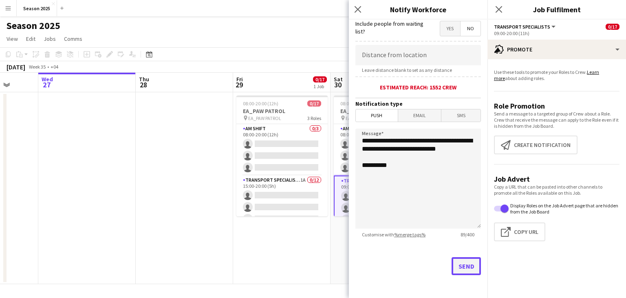
click at [467, 264] on button "Send" at bounding box center [466, 266] width 29 height 18
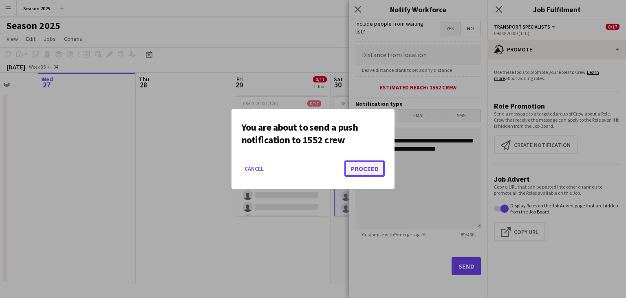
click at [361, 170] on button "Proceed" at bounding box center [365, 168] width 40 height 16
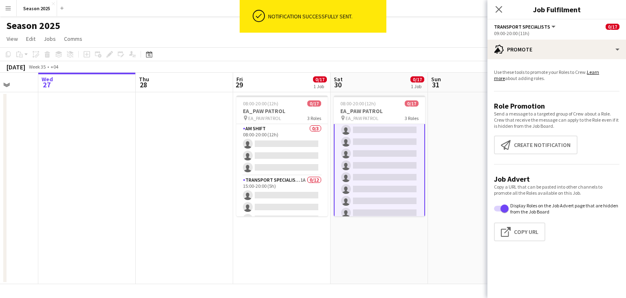
scroll to position [158, 0]
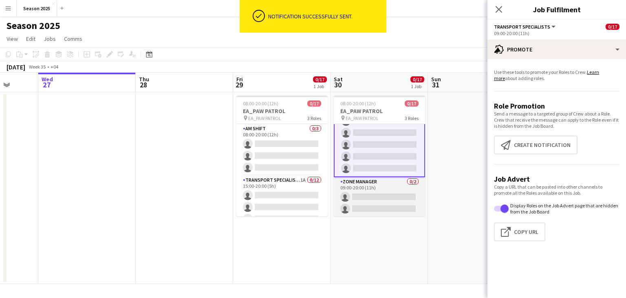
drag, startPoint x: 380, startPoint y: 193, endPoint x: 386, endPoint y: 190, distance: 6.7
click at [381, 192] on app-card-role "Zone Manager 0/2 09:00-20:00 (11h) single-neutral-actions single-neutral-actions" at bounding box center [379, 197] width 91 height 40
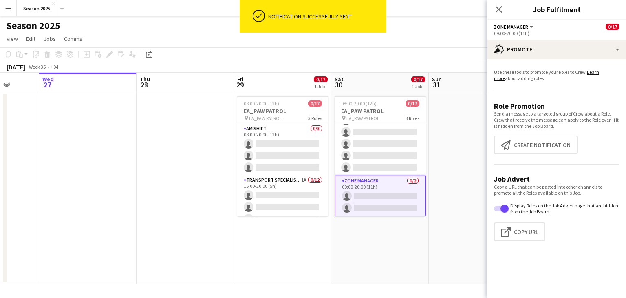
scroll to position [157, 0]
click at [517, 146] on button "Create notification Create notification" at bounding box center [536, 144] width 84 height 19
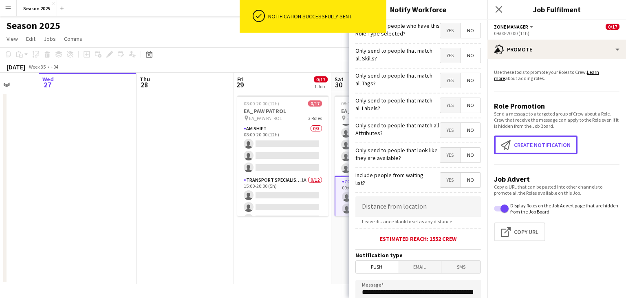
scroll to position [151, 0]
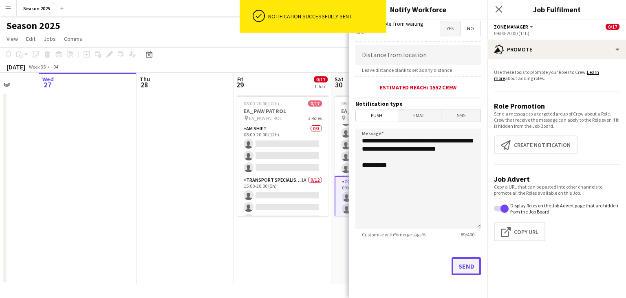
click at [470, 268] on button "Send" at bounding box center [466, 266] width 29 height 18
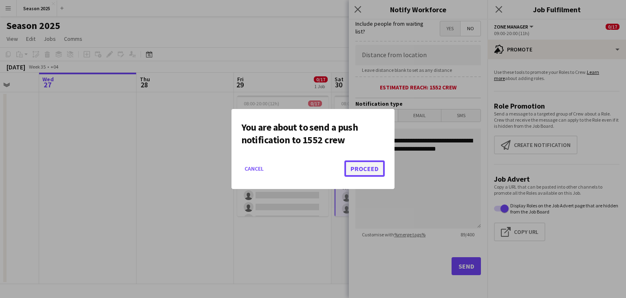
click at [374, 170] on button "Proceed" at bounding box center [365, 168] width 40 height 16
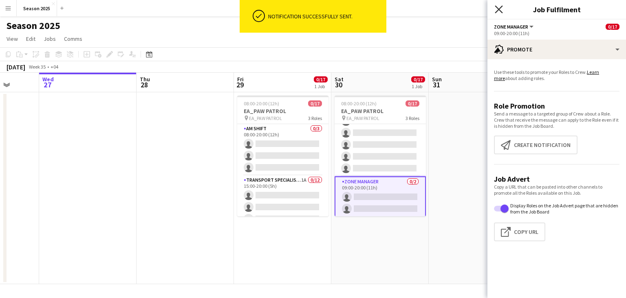
click at [501, 10] on icon at bounding box center [499, 9] width 8 height 8
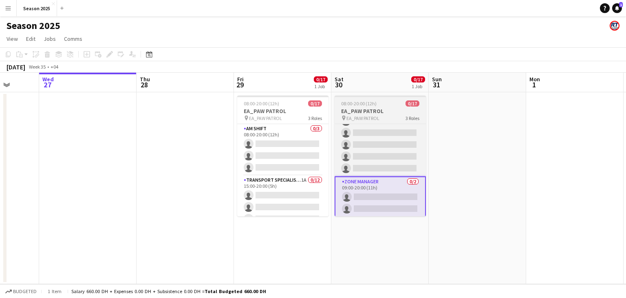
click at [382, 116] on div "pin EA_PAW PATROL 3 Roles" at bounding box center [380, 118] width 91 height 7
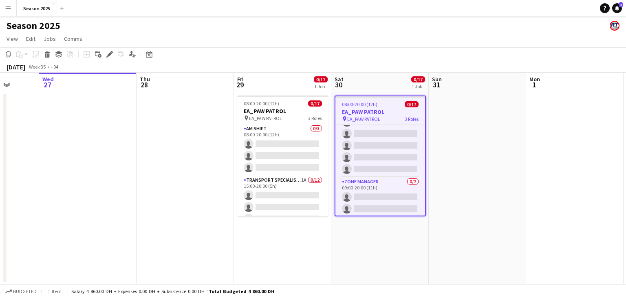
click at [466, 102] on app-date-cell at bounding box center [477, 188] width 97 height 192
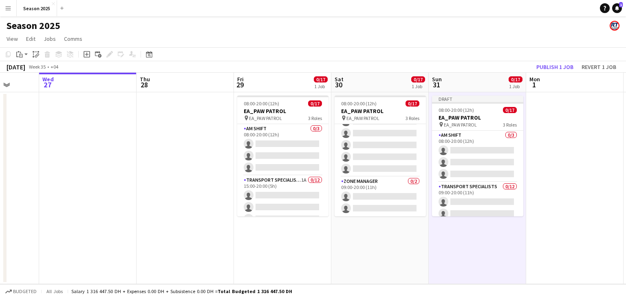
click at [474, 239] on app-date-cell "Draft 08:00-20:00 (12h) 0/17 EA_PAW PATROL pin EA_PAW PATROL 3 Roles AM SHIFT 0…" at bounding box center [477, 188] width 97 height 192
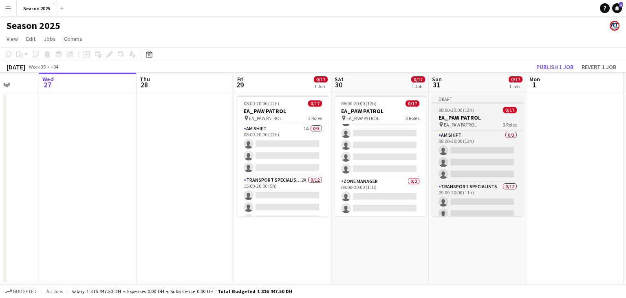
click at [470, 123] on span "EA_PAW PATROL" at bounding box center [460, 124] width 33 height 6
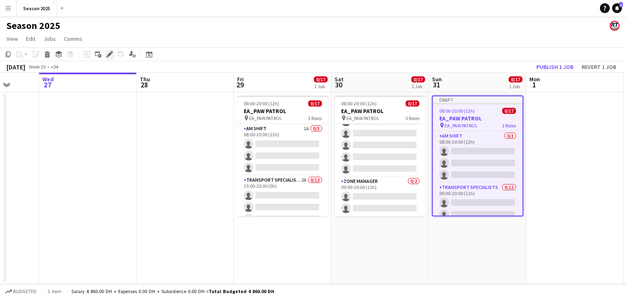
click at [109, 57] on div "Edit" at bounding box center [110, 54] width 10 height 10
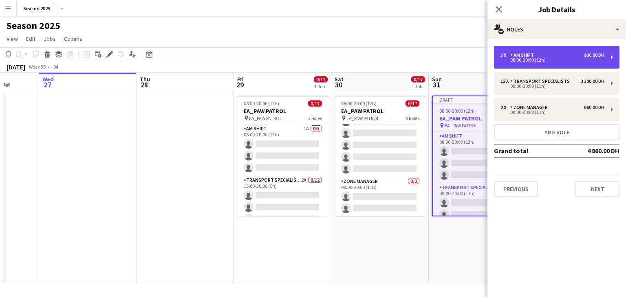
click at [528, 62] on div "08:00-20:00 (12h)" at bounding box center [553, 60] width 104 height 4
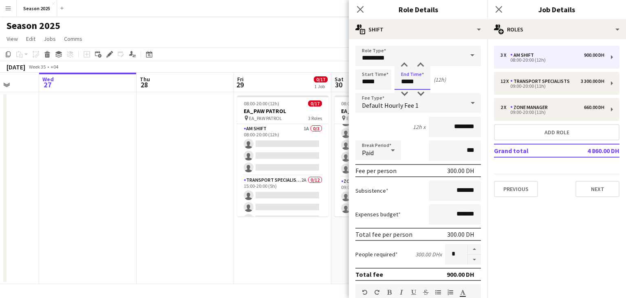
drag, startPoint x: 406, startPoint y: 81, endPoint x: 400, endPoint y: 80, distance: 7.0
click at [400, 80] on input "*****" at bounding box center [413, 79] width 36 height 20
type input "*****"
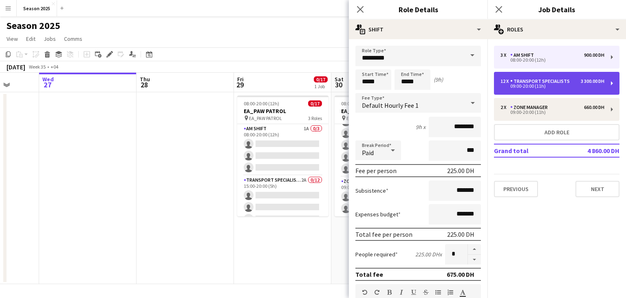
click at [532, 87] on div "09:00-20:00 (11h)" at bounding box center [553, 86] width 104 height 4
type input "**********"
type input "*****"
type input "**"
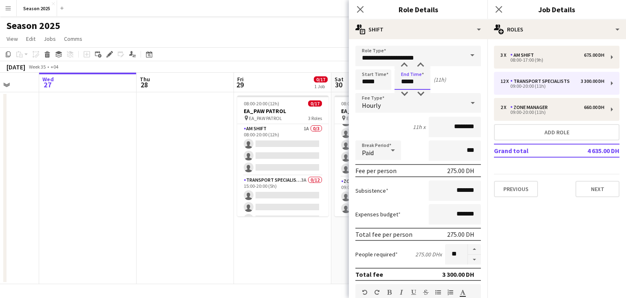
drag, startPoint x: 407, startPoint y: 82, endPoint x: 401, endPoint y: 82, distance: 5.7
click at [401, 81] on input "*****" at bounding box center [413, 79] width 36 height 20
type input "*****"
click at [458, 82] on div "Start Time ***** End Time ***** (8h)" at bounding box center [419, 79] width 126 height 20
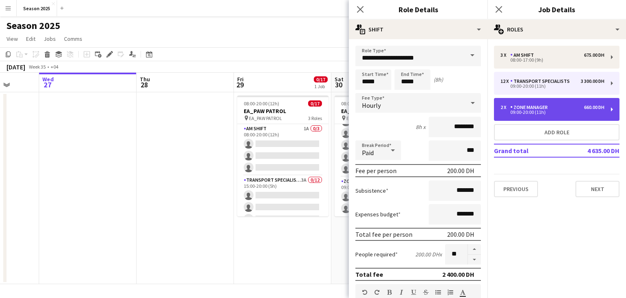
click at [547, 115] on div "2 x Zone Manager 660.00 DH 09:00-20:00 (11h)" at bounding box center [557, 109] width 126 height 23
type input "**********"
type input "*****"
type input "********"
type input "*"
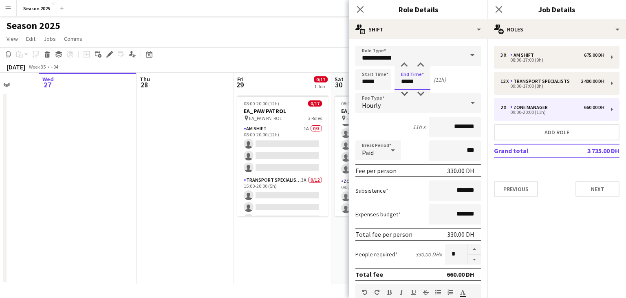
drag, startPoint x: 408, startPoint y: 84, endPoint x: 393, endPoint y: 81, distance: 14.9
click at [394, 82] on div "Start Time ***** End Time ***** (11h)" at bounding box center [419, 79] width 126 height 20
type input "*****"
click at [464, 79] on div "Start Time ***** End Time ***** (8h)" at bounding box center [419, 79] width 126 height 20
click at [357, 10] on icon "Close pop-in" at bounding box center [360, 9] width 8 height 8
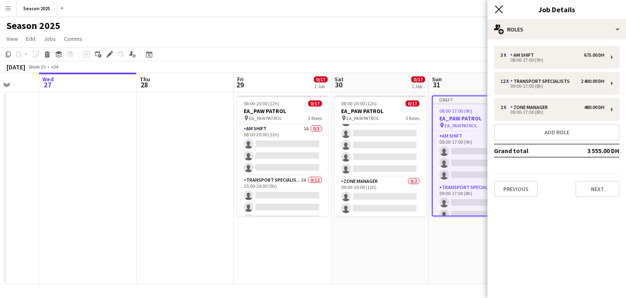
click at [497, 10] on icon "Close pop-in" at bounding box center [499, 9] width 8 height 8
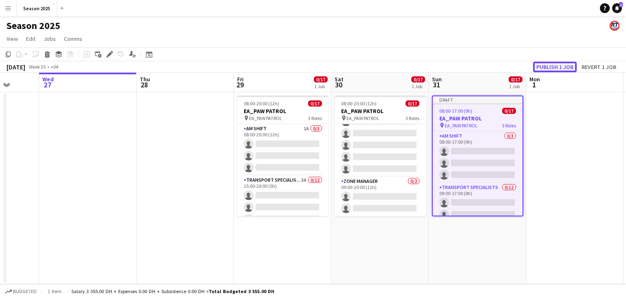
click at [545, 64] on button "Publish 1 job" at bounding box center [555, 67] width 44 height 11
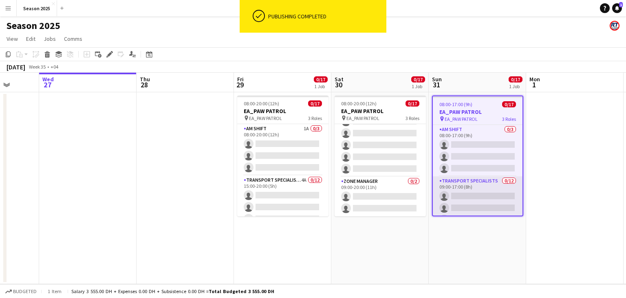
click at [479, 191] on app-card-role "Transport Specialists 0/12 09:00-17:00 (8h) single-neutral-actions single-neutr…" at bounding box center [478, 255] width 90 height 158
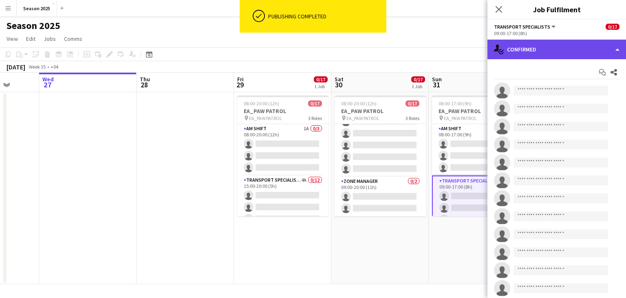
click at [574, 52] on div "single-neutral-actions-check-2 Confirmed" at bounding box center [557, 50] width 139 height 20
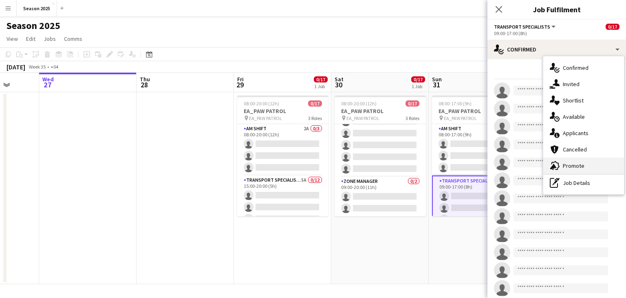
click at [587, 161] on div "advertising-megaphone Promote" at bounding box center [583, 165] width 81 height 16
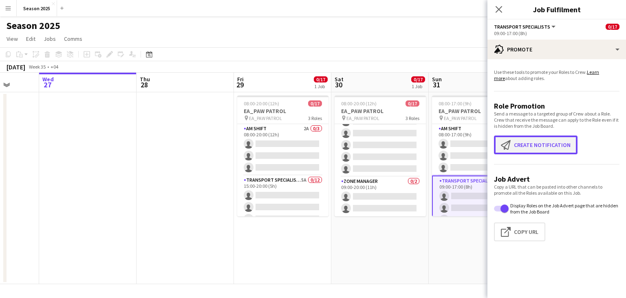
click at [515, 147] on button "Create notification Create notification" at bounding box center [536, 144] width 84 height 19
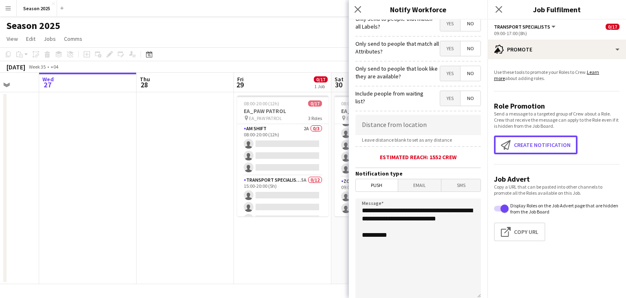
scroll to position [151, 0]
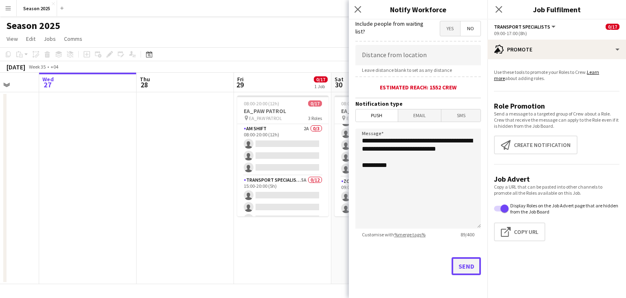
click at [459, 261] on button "Send" at bounding box center [466, 266] width 29 height 18
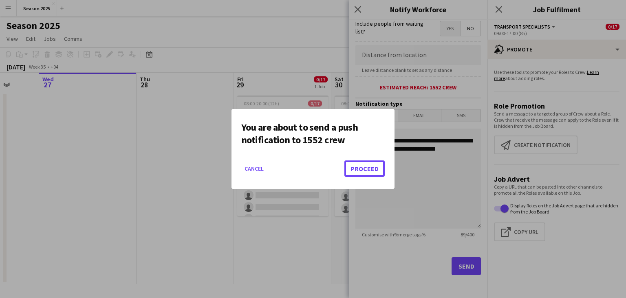
drag, startPoint x: 362, startPoint y: 168, endPoint x: 384, endPoint y: 165, distance: 21.9
click at [362, 168] on button "Proceed" at bounding box center [365, 168] width 40 height 16
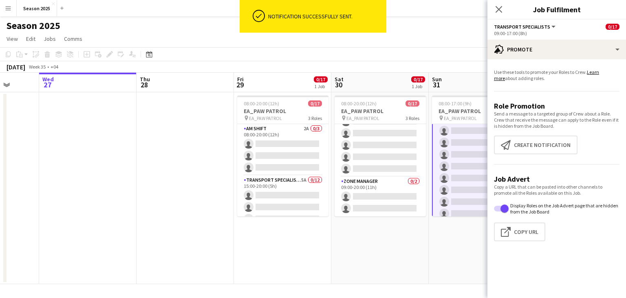
scroll to position [158, 0]
drag, startPoint x: 462, startPoint y: 199, endPoint x: 460, endPoint y: 192, distance: 7.2
click at [462, 199] on app-card-role "Zone Manager 0/2 09:00-17:00 (8h) single-neutral-actions single-neutral-actions" at bounding box center [477, 197] width 91 height 40
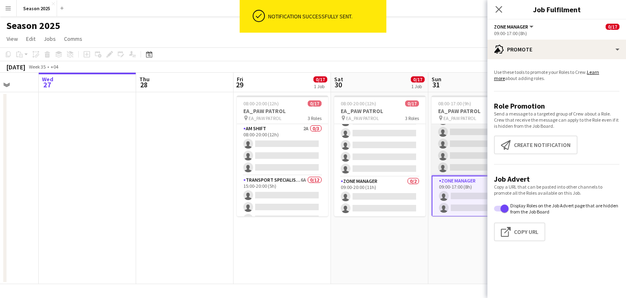
scroll to position [157, 0]
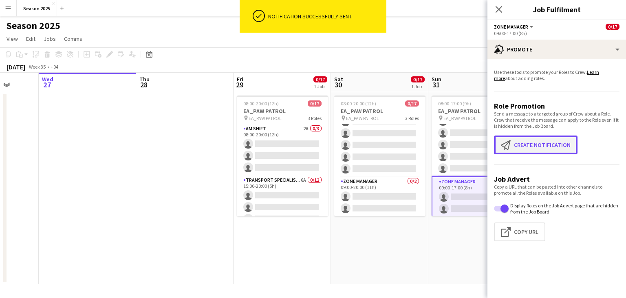
drag, startPoint x: 503, startPoint y: 144, endPoint x: 499, endPoint y: 147, distance: 4.6
click at [503, 144] on app-icon "Create notification" at bounding box center [507, 145] width 13 height 10
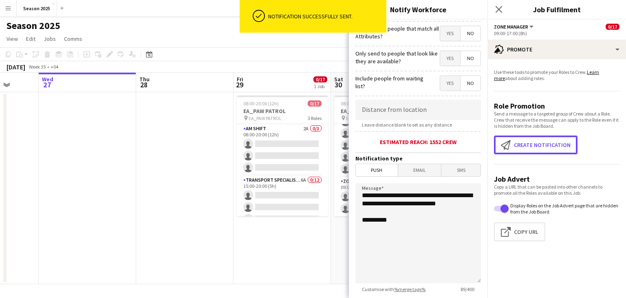
scroll to position [151, 0]
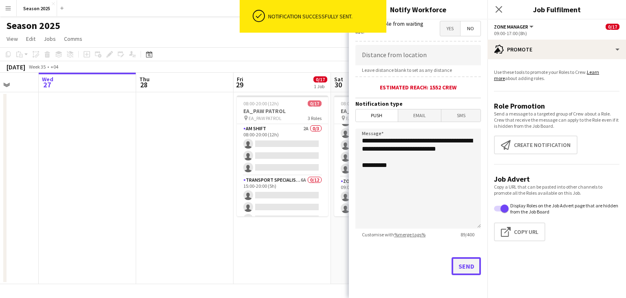
click at [455, 262] on button "Send" at bounding box center [466, 266] width 29 height 18
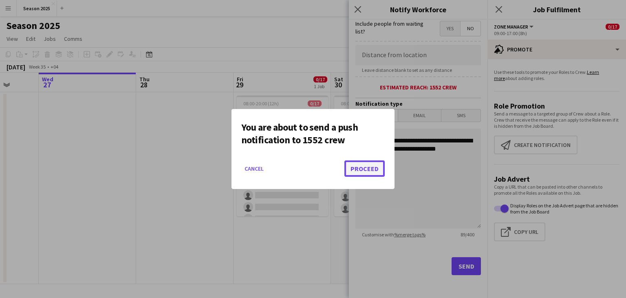
click at [366, 167] on button "Proceed" at bounding box center [365, 168] width 40 height 16
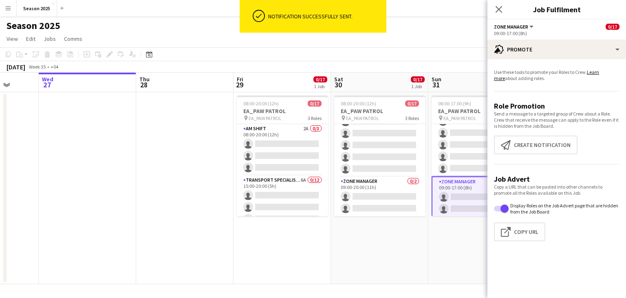
click at [501, 11] on icon at bounding box center [499, 9] width 7 height 7
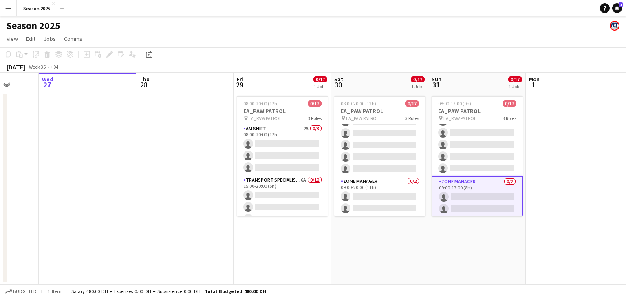
click at [589, 161] on app-date-cell at bounding box center [574, 188] width 97 height 192
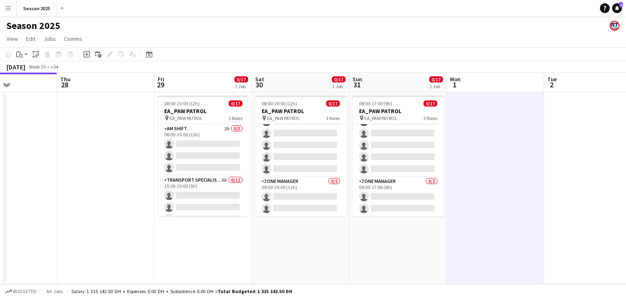
scroll to position [0, 333]
drag, startPoint x: 481, startPoint y: 225, endPoint x: 402, endPoint y: 241, distance: 81.1
click at [402, 241] on app-calendar-viewport "Sun 24 Mon 25 Tue 26 Wed 27 Thu 28 Fri 29 0/17 1 Job Sat 30 0/17 1 Job Sun 31 0…" at bounding box center [313, 178] width 626 height 211
drag, startPoint x: 400, startPoint y: 243, endPoint x: 277, endPoint y: 316, distance: 143.5
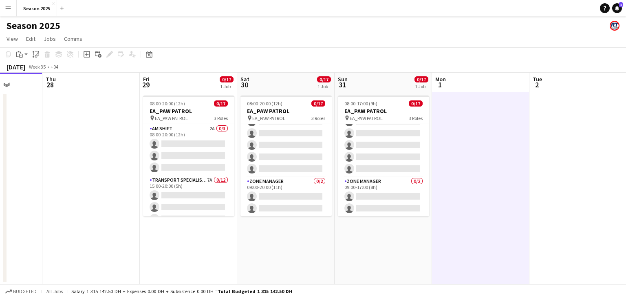
drag, startPoint x: 277, startPoint y: 316, endPoint x: 520, endPoint y: 175, distance: 281.2
click at [512, 173] on app-date-cell at bounding box center [480, 188] width 97 height 192
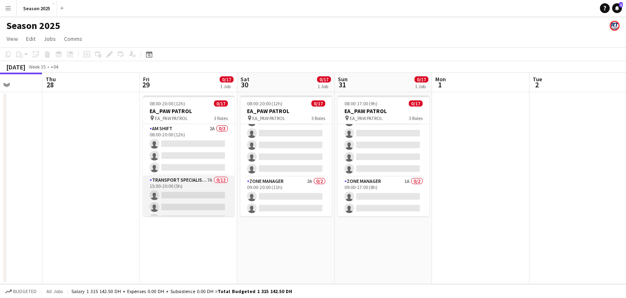
click at [209, 199] on app-card-role "Transport Specialists 7A 0/12 15:00-20:00 (5h) single-neutral-actions single-ne…" at bounding box center [188, 254] width 91 height 158
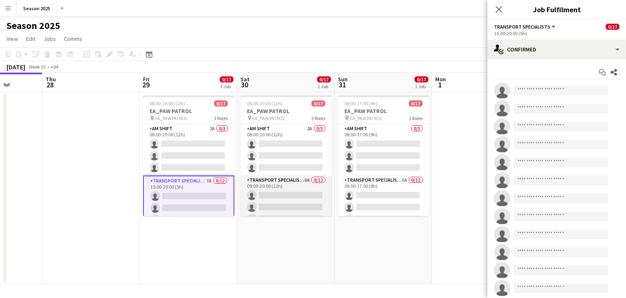
scroll to position [0, 347]
click at [292, 201] on app-card-role "Transport Specialists 6A 0/12 09:00-20:00 (11h) single-neutral-actions single-n…" at bounding box center [286, 254] width 91 height 158
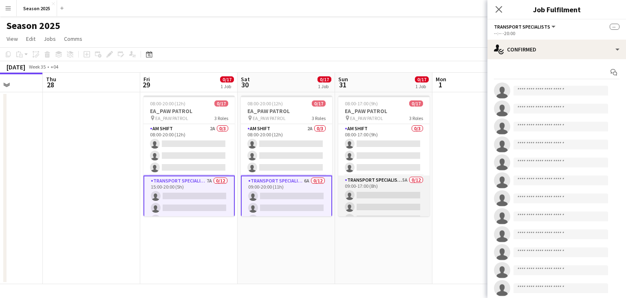
click at [374, 201] on app-card-role "Transport Specialists 5A 0/12 09:00-17:00 (8h) single-neutral-actions single-ne…" at bounding box center [383, 254] width 91 height 158
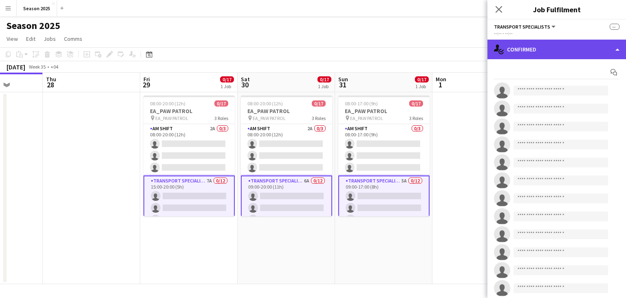
click at [518, 52] on div "single-neutral-actions-check-2 Confirmed" at bounding box center [557, 50] width 139 height 20
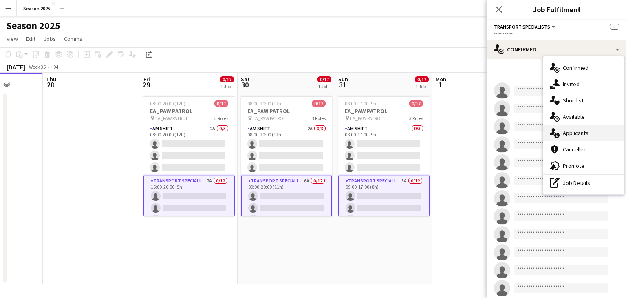
click at [565, 133] on div "single-neutral-actions-information Applicants" at bounding box center [583, 133] width 81 height 16
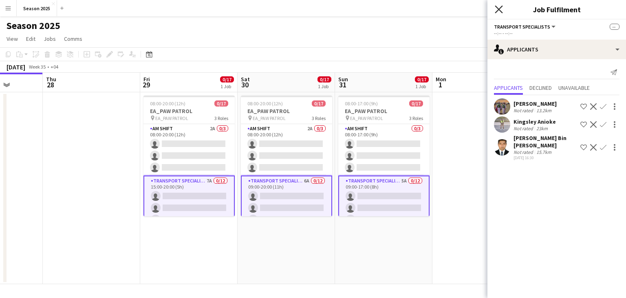
click at [501, 9] on icon "Close pop-in" at bounding box center [499, 9] width 8 height 8
